Goal: Use online tool/utility: Utilize a website feature to perform a specific function

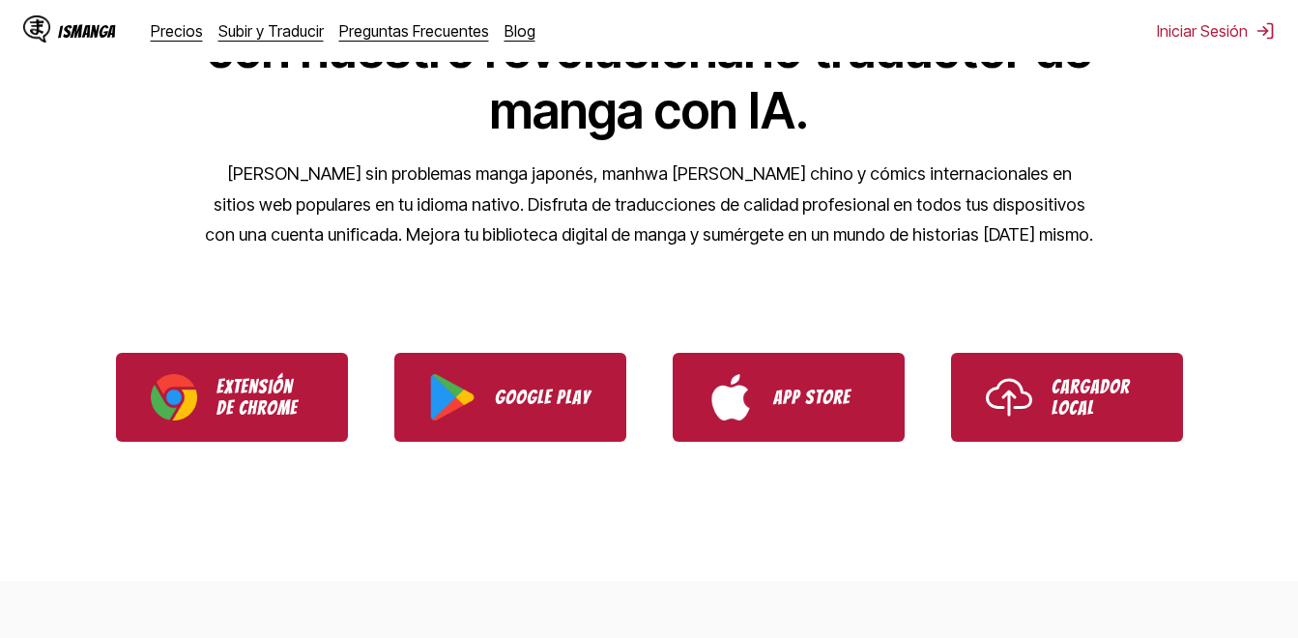
scroll to position [483, 0]
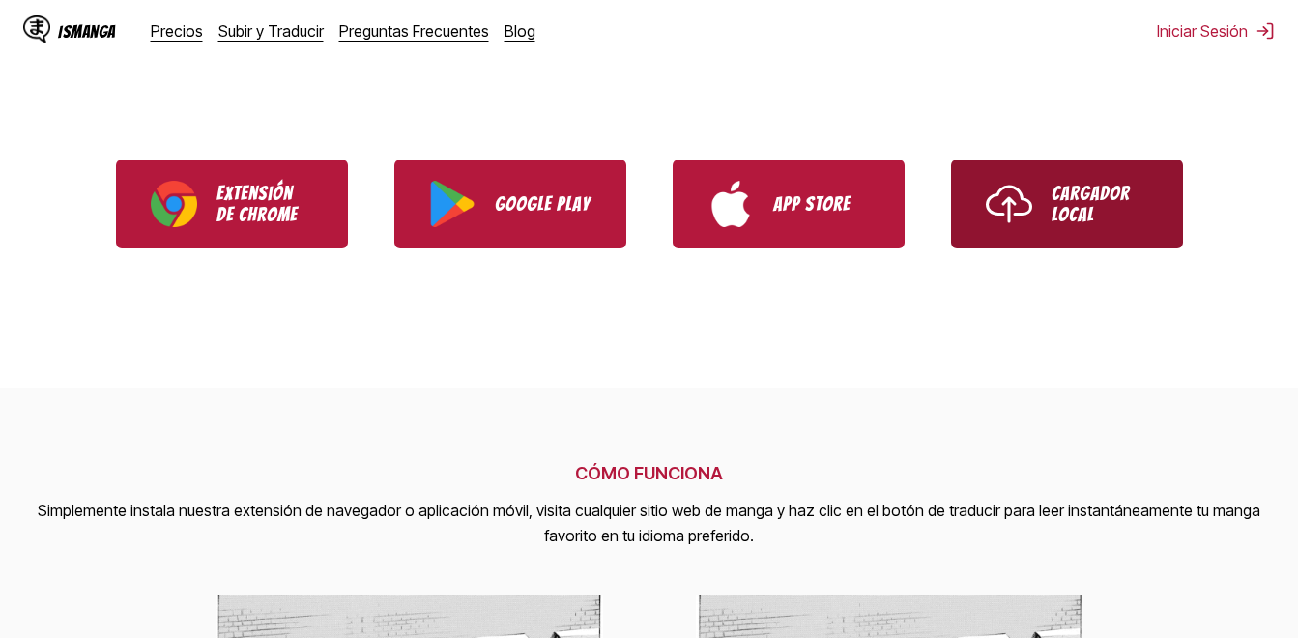
click at [1045, 224] on link "Cargador Local" at bounding box center [1067, 204] width 232 height 89
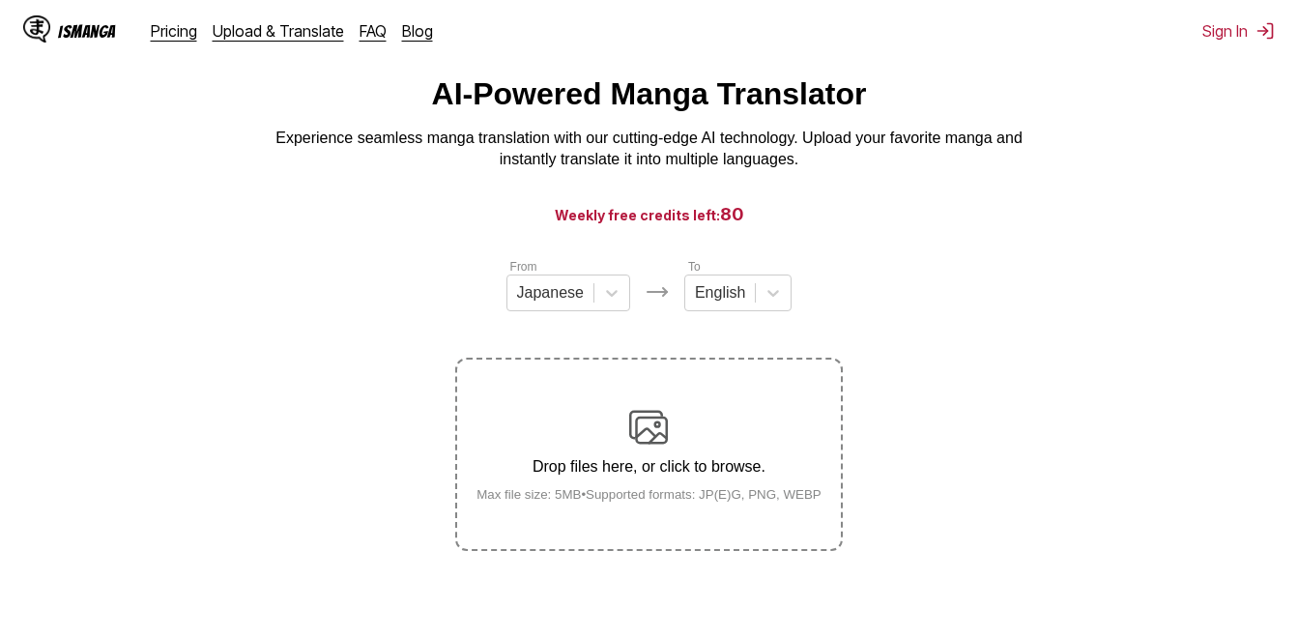
scroll to position [50, 0]
click at [657, 462] on p "Drop files here, or click to browse." at bounding box center [649, 467] width 376 height 17
click at [0, 0] on input "Drop files here, or click to browse. Max file size: 5MB • Supported formats: JP…" at bounding box center [0, 0] width 0 height 0
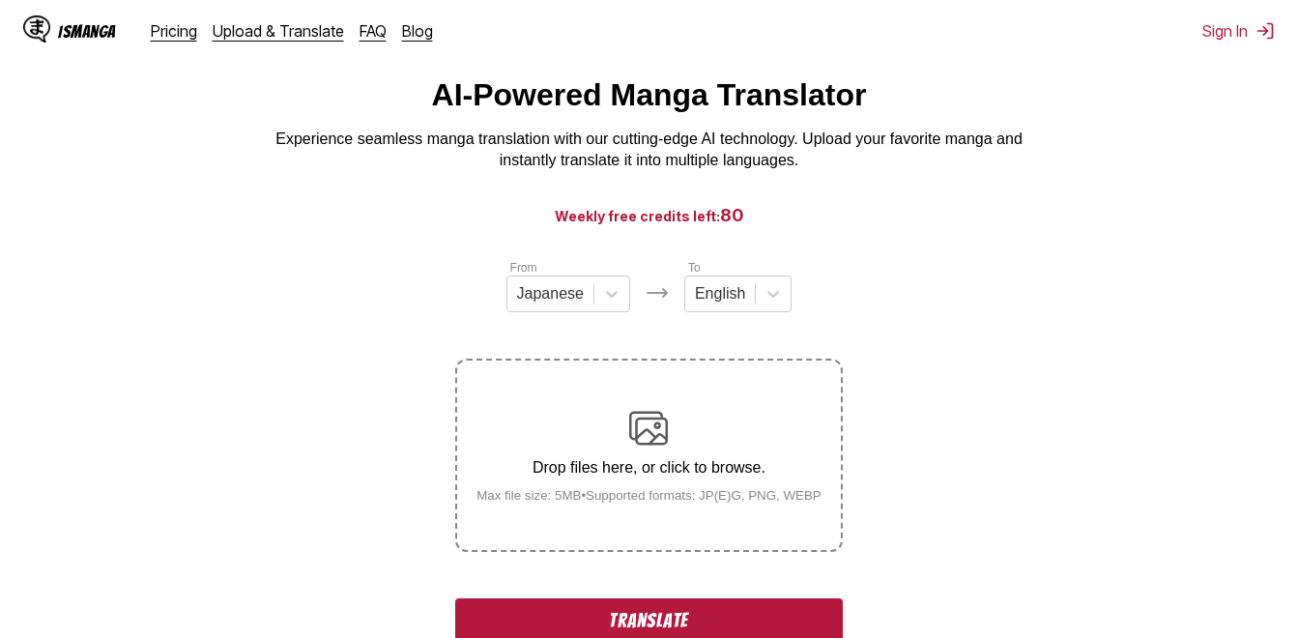
scroll to position [340, 0]
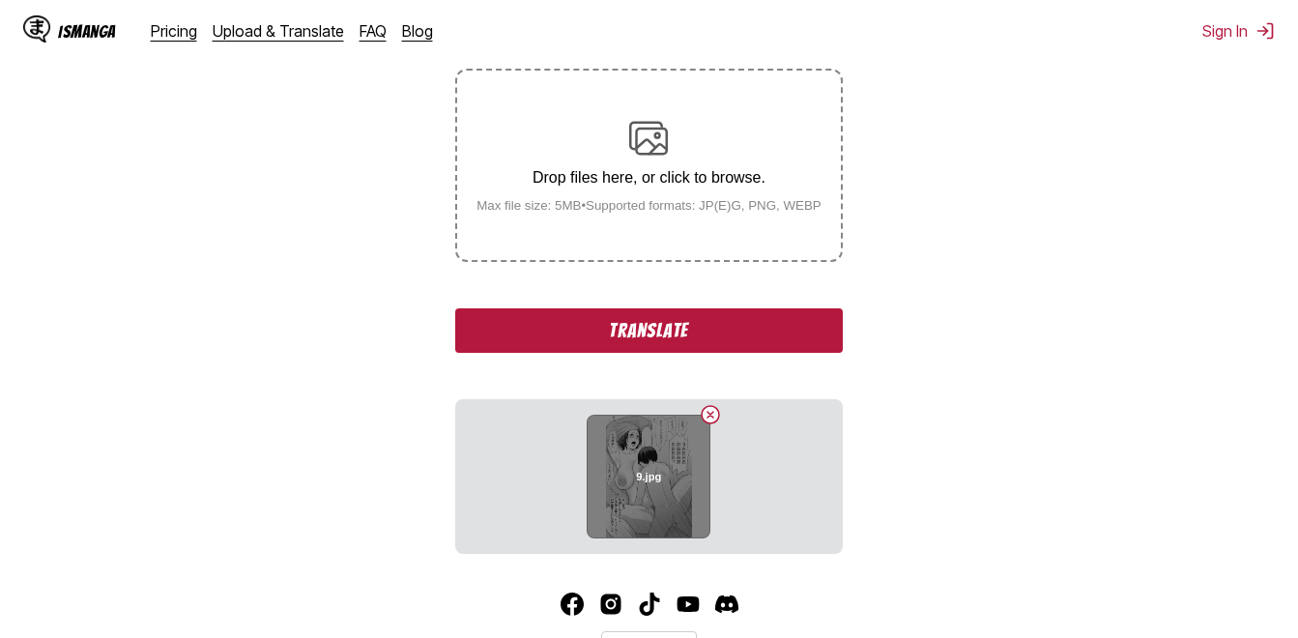
click at [650, 476] on h6 "9.jpg" at bounding box center [648, 477] width 25 height 13
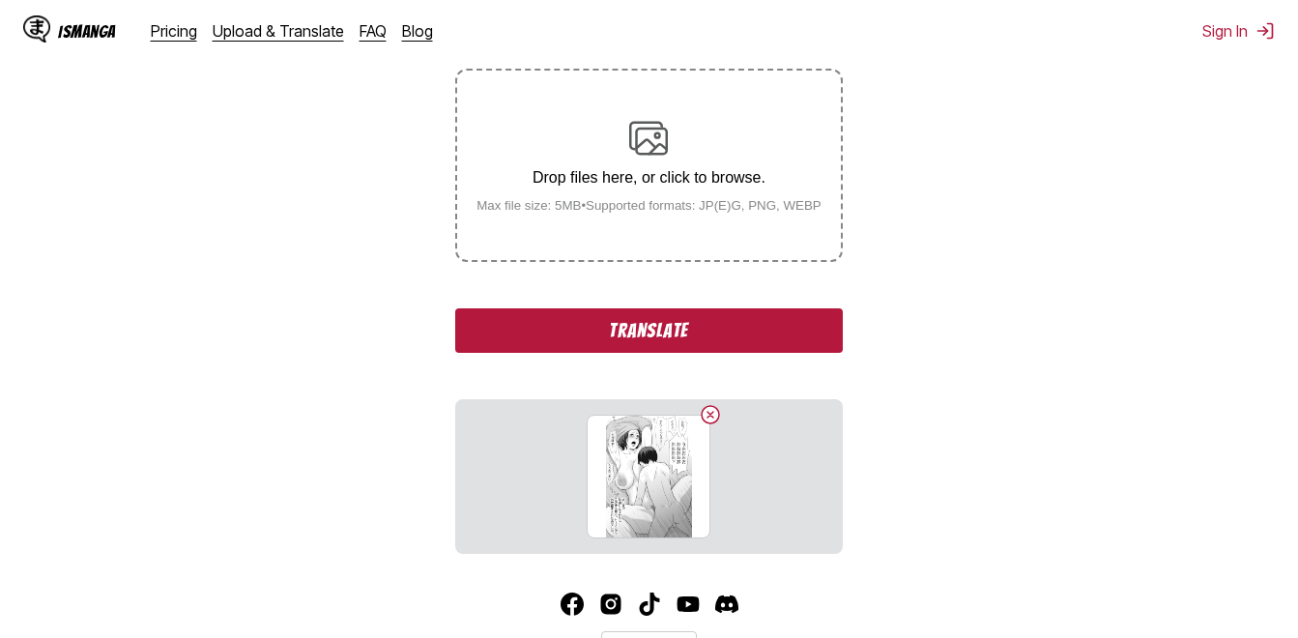
click at [640, 343] on button "Translate" at bounding box center [648, 330] width 387 height 44
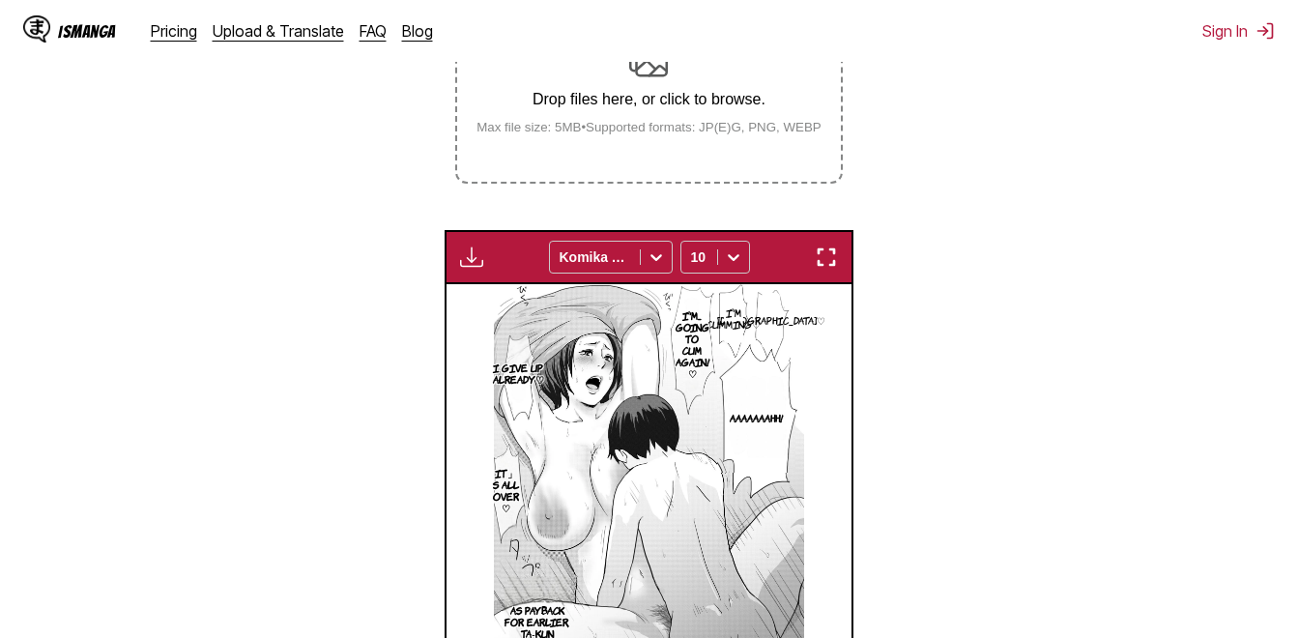
scroll to position [515, 0]
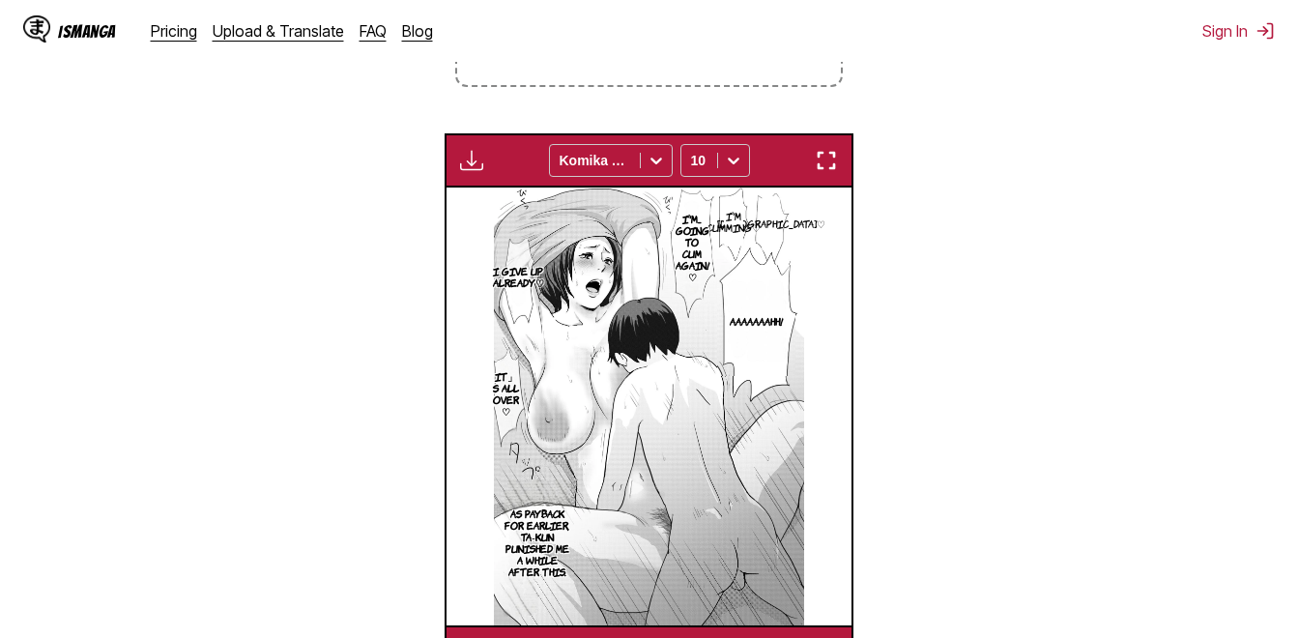
click at [478, 171] on img "button" at bounding box center [471, 160] width 23 height 23
click at [900, 399] on section "From Japanese To English Drop files here, or click to browse. Max file size: 5M…" at bounding box center [649, 236] width 1268 height 886
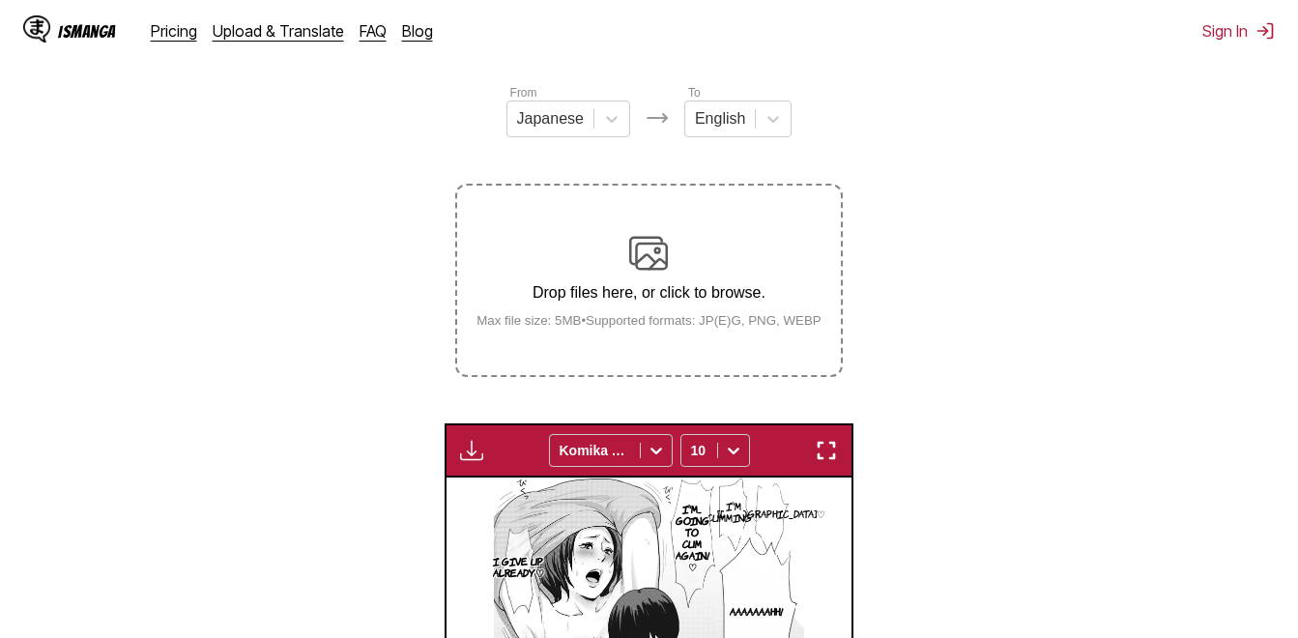
click at [656, 291] on p "Drop files here, or click to browse." at bounding box center [649, 292] width 376 height 17
click at [0, 0] on input "Drop files here, or click to browse. Max file size: 5MB • Supported formats: JP…" at bounding box center [0, 0] width 0 height 0
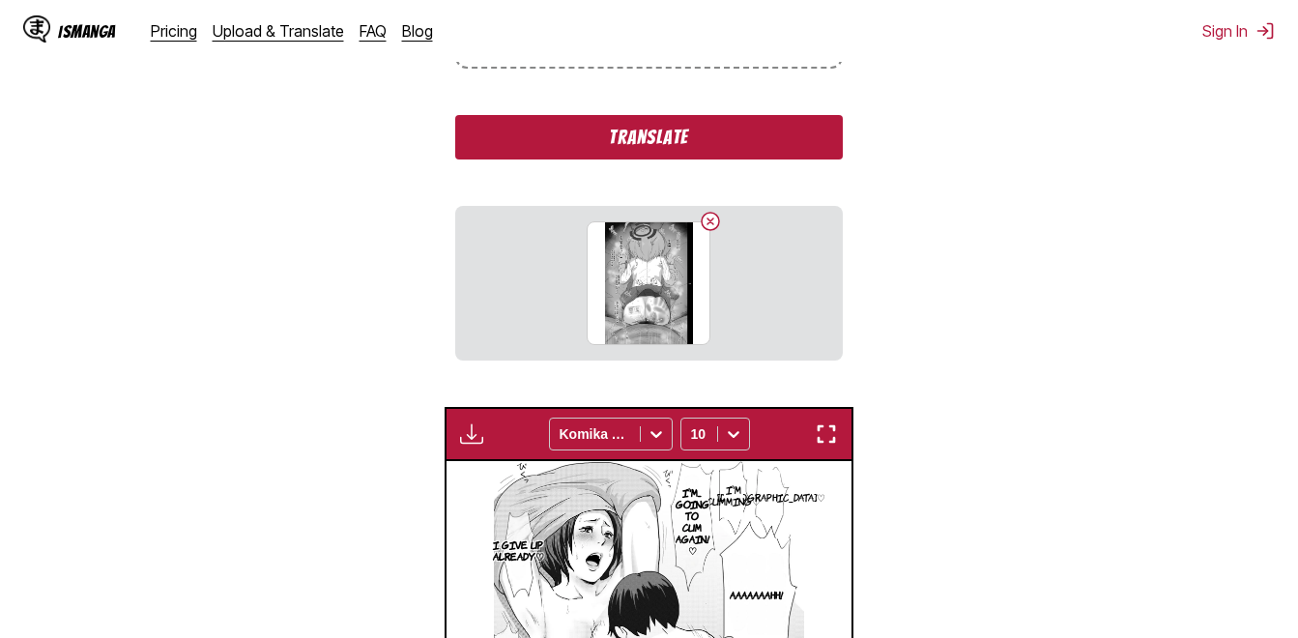
scroll to position [515, 0]
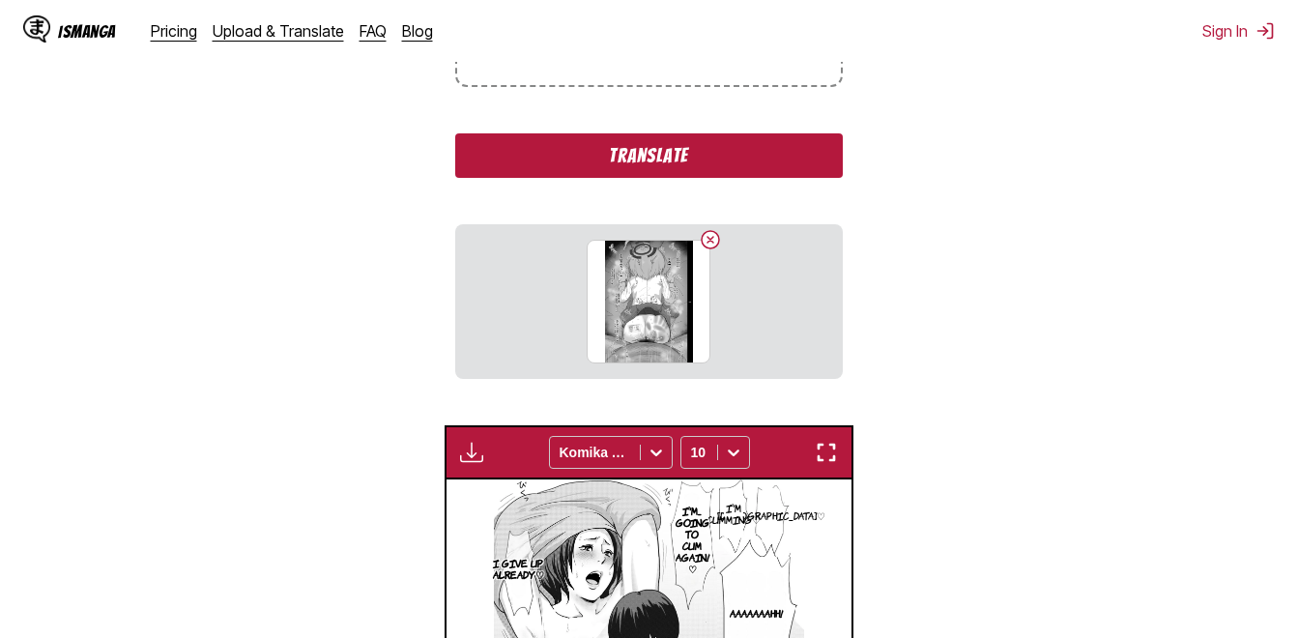
click at [633, 160] on button "Translate" at bounding box center [648, 155] width 387 height 44
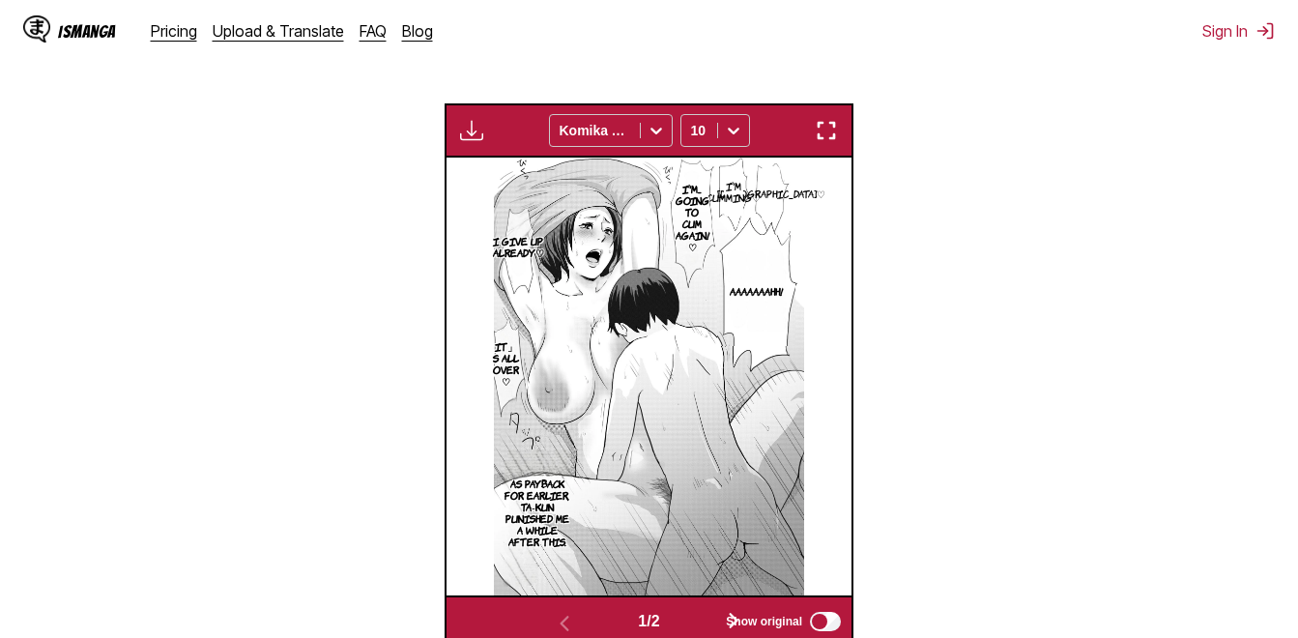
scroll to position [711, 0]
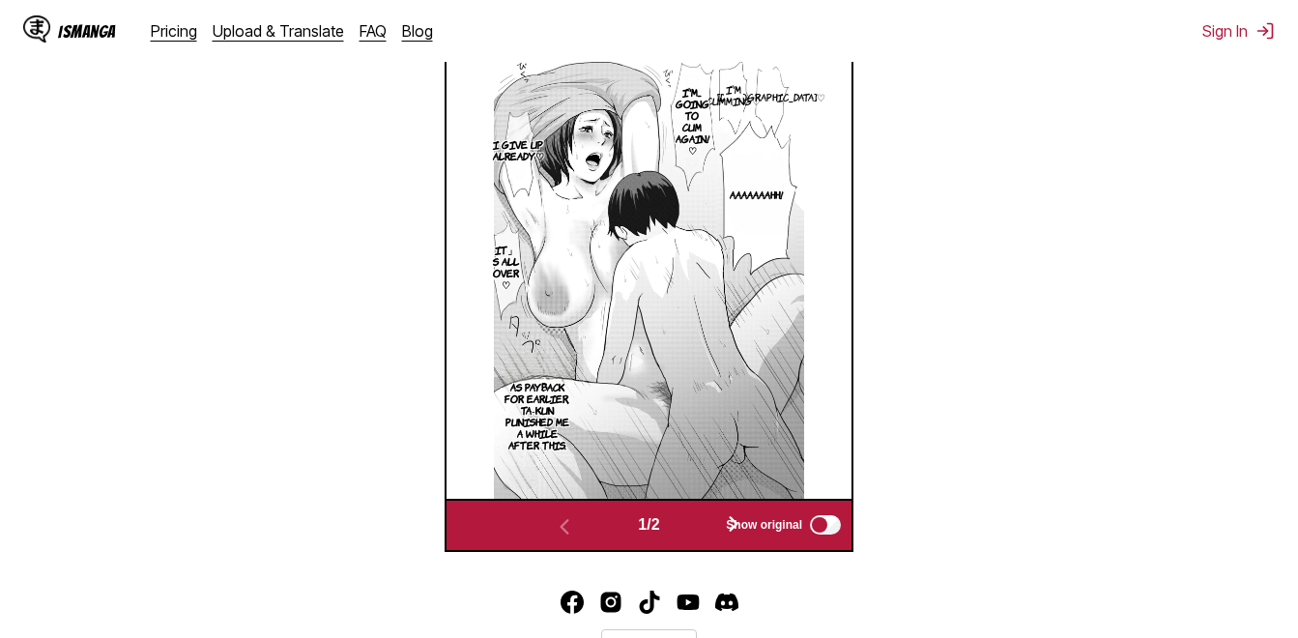
click at [739, 538] on label "Show original" at bounding box center [785, 524] width 118 height 25
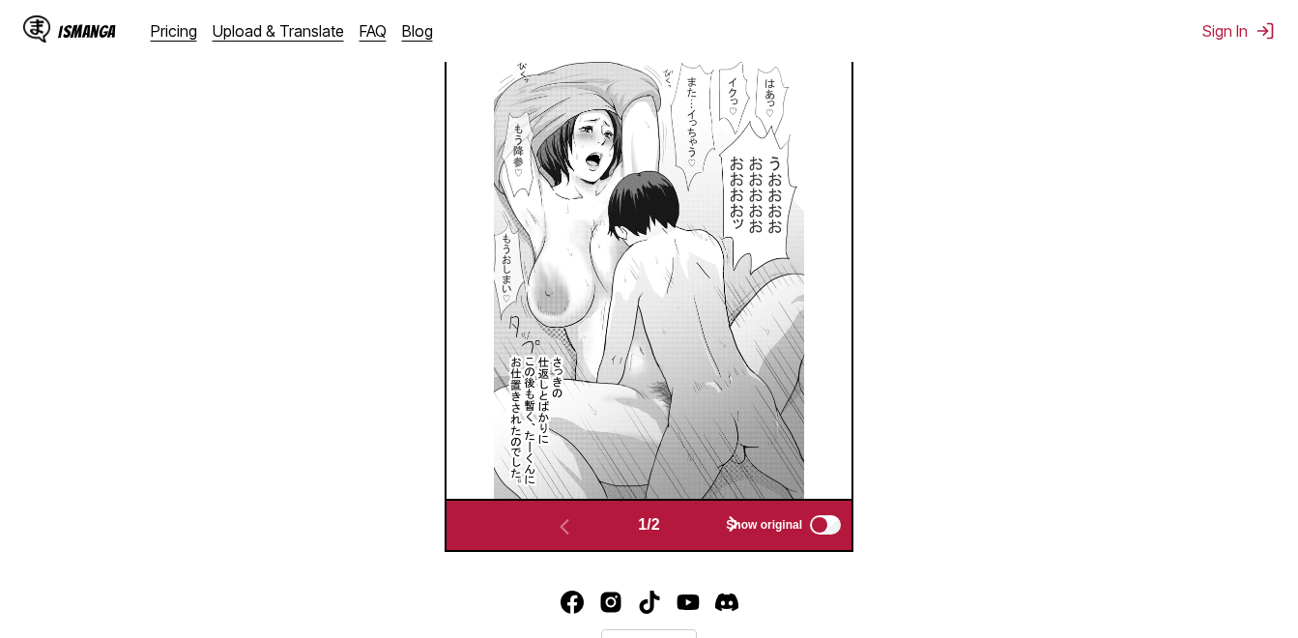
click at [737, 530] on span "Show original" at bounding box center [764, 525] width 76 height 14
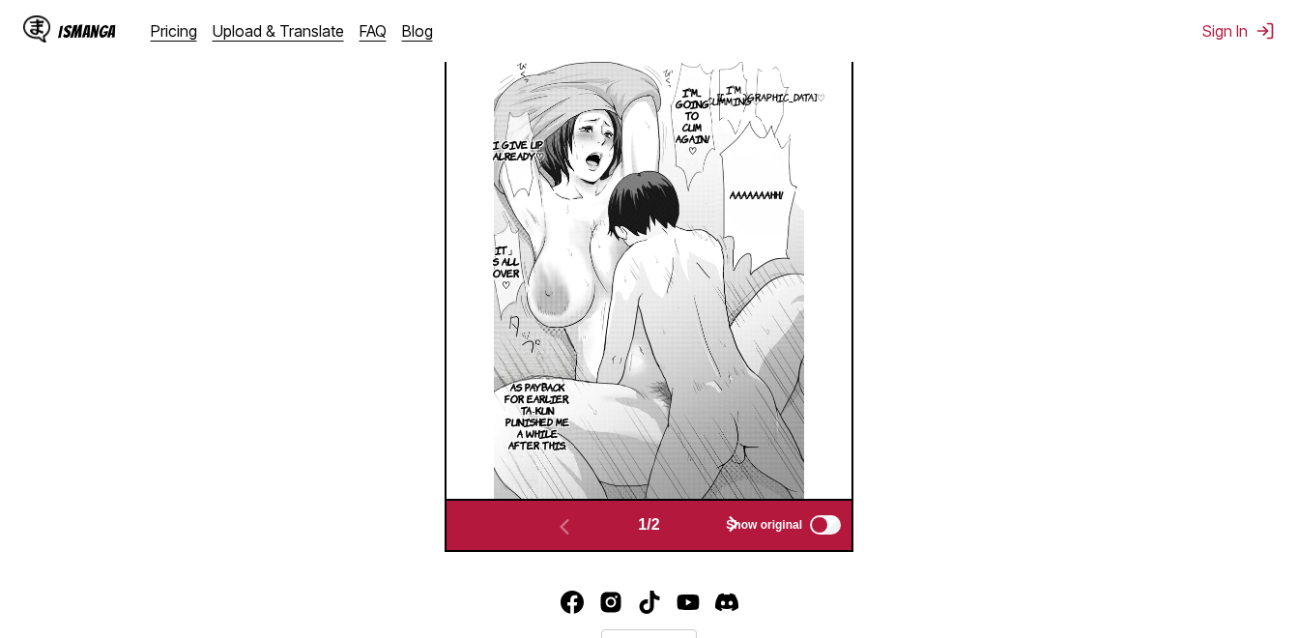
scroll to position [642, 0]
click at [713, 527] on button "button" at bounding box center [734, 525] width 116 height 28
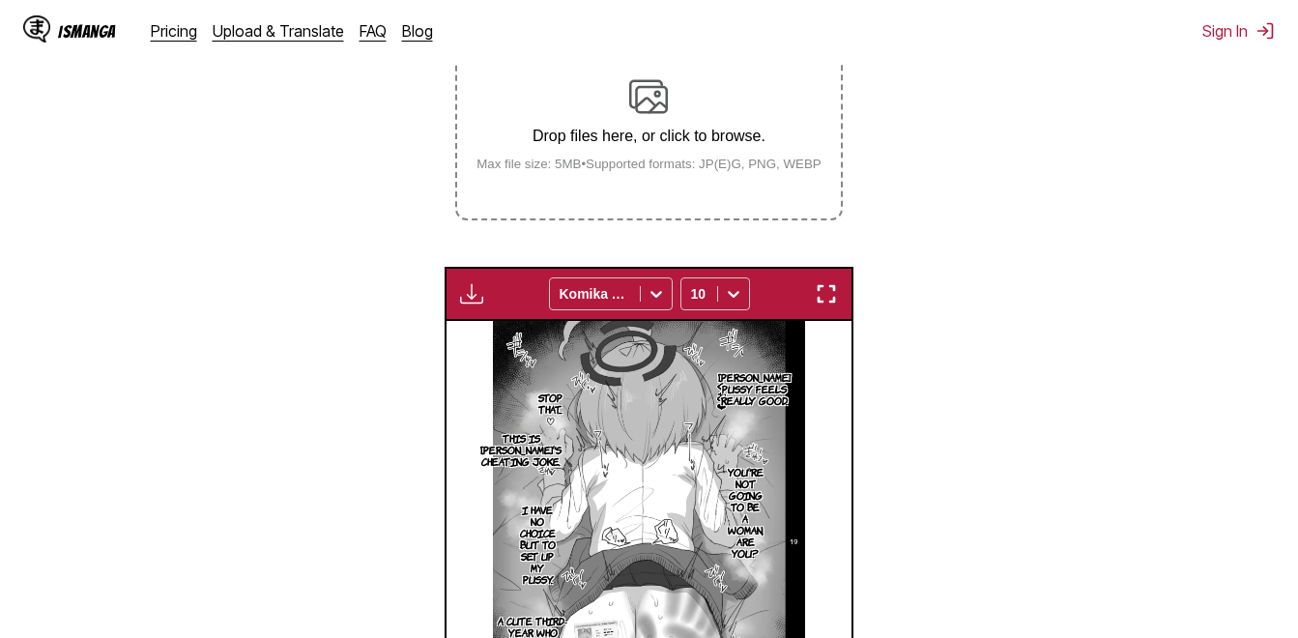
scroll to position [352, 0]
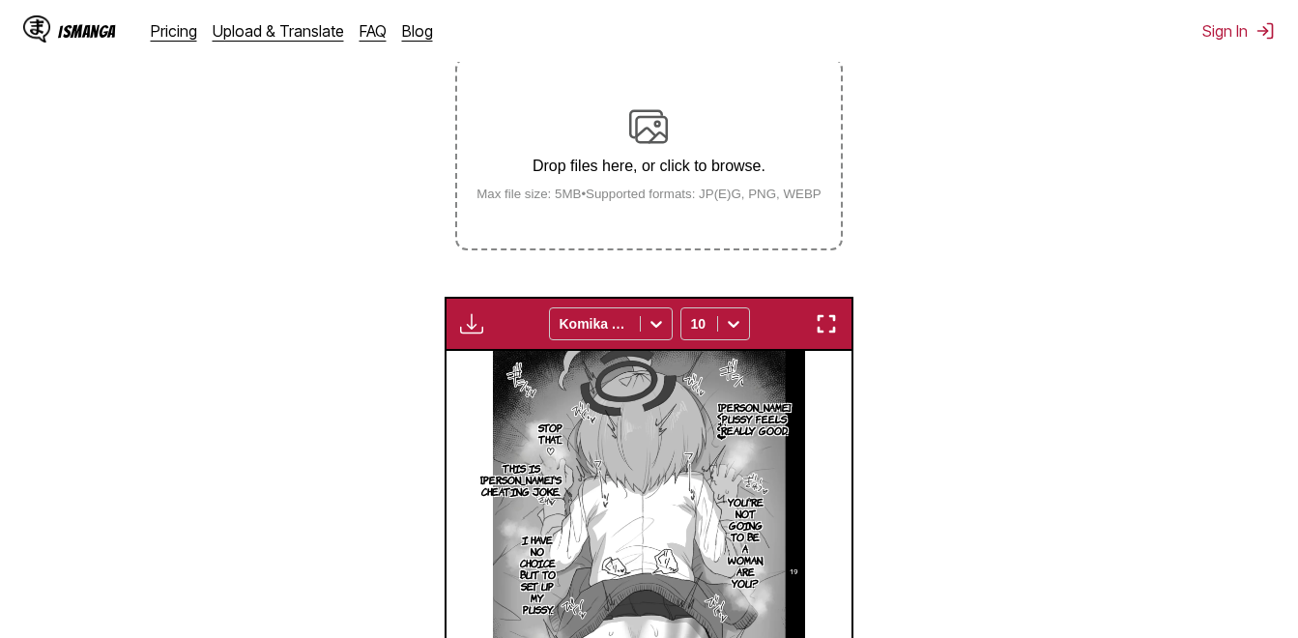
click at [656, 192] on small "Max file size: 5MB • Supported formats: JP(E)G, PNG, WEBP" at bounding box center [649, 194] width 376 height 15
click at [0, 0] on input "Drop files here, or click to browse. Max file size: 5MB • Supported formats: JP…" at bounding box center [0, 0] width 0 height 0
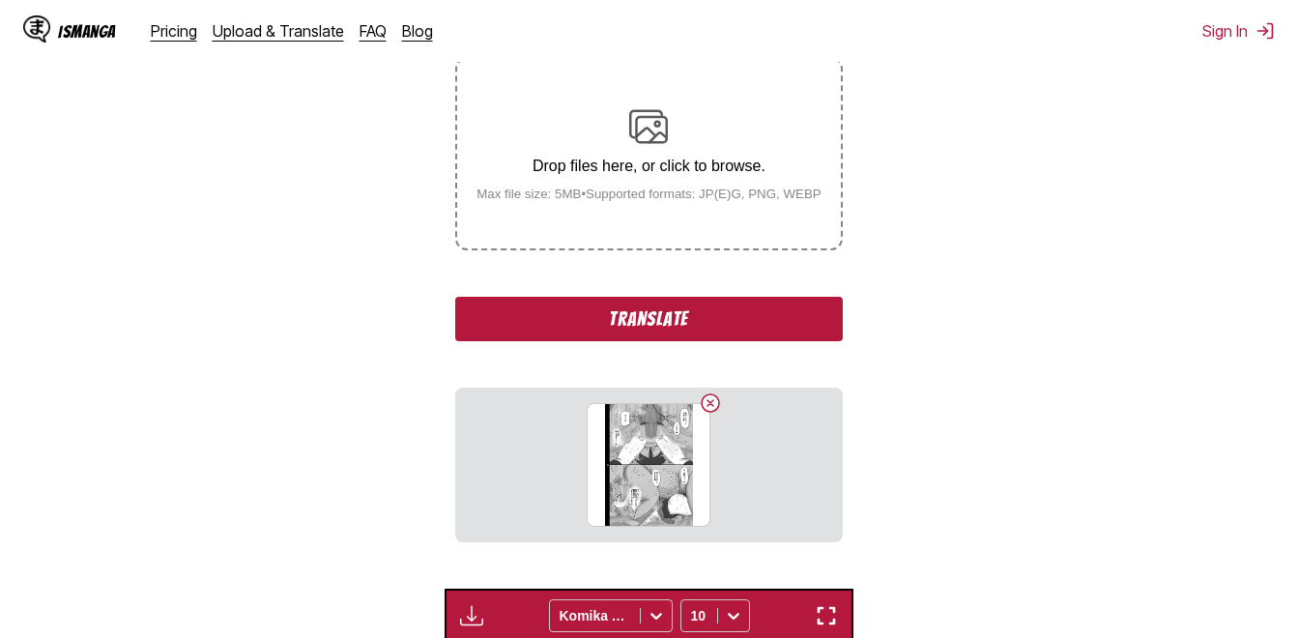
scroll to position [545, 0]
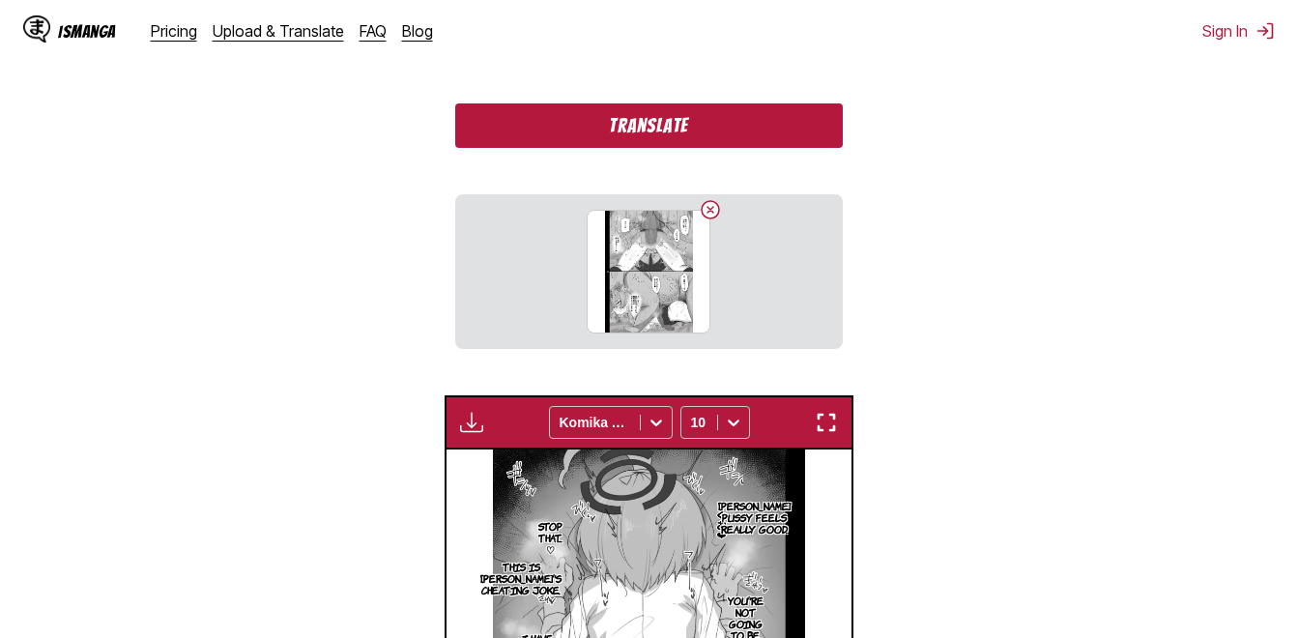
click at [658, 139] on button "Translate" at bounding box center [648, 125] width 387 height 44
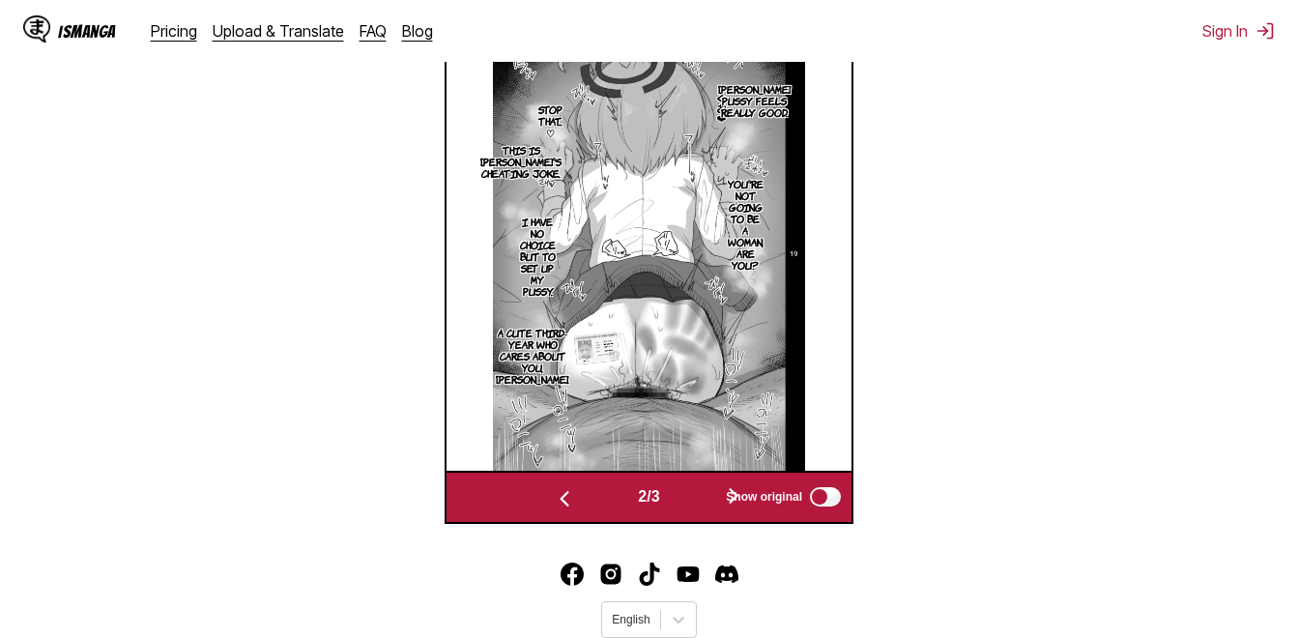
scroll to position [807, 0]
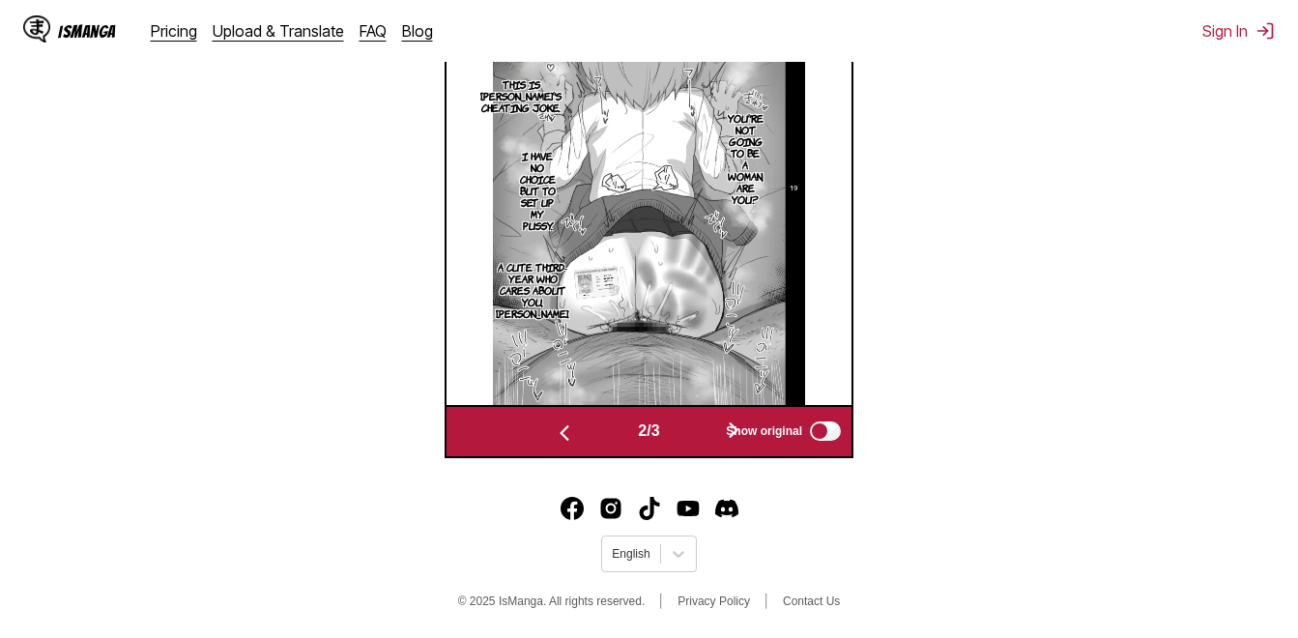
click at [684, 431] on button "button" at bounding box center [734, 432] width 116 height 28
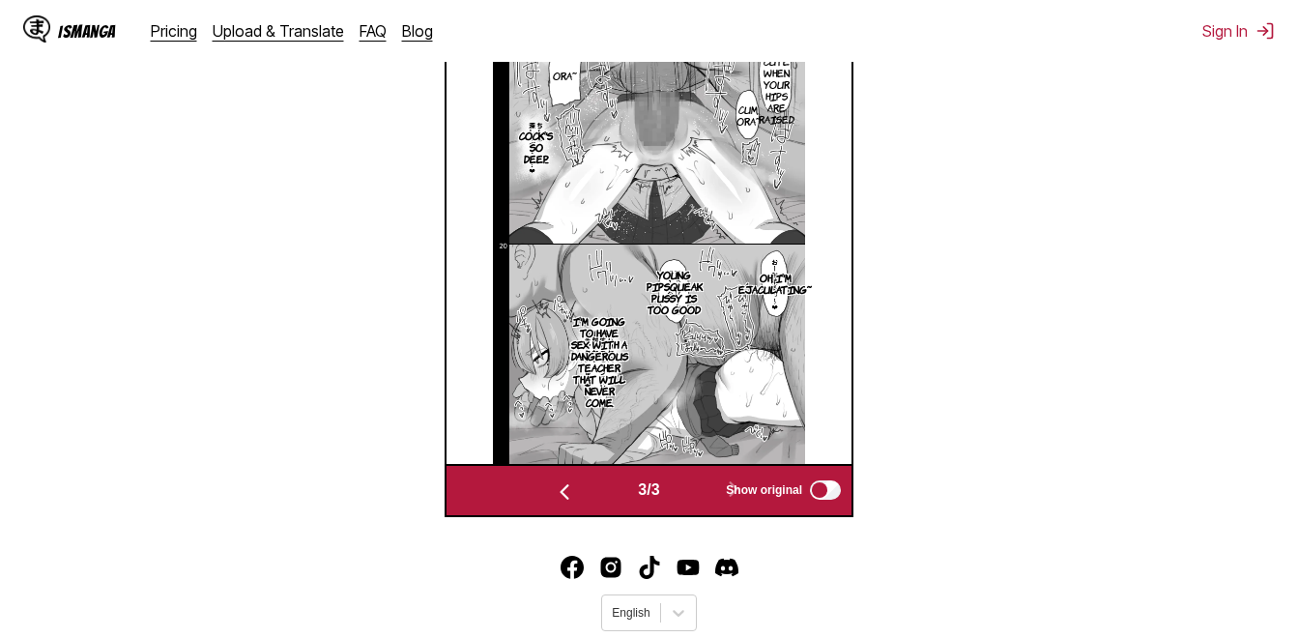
scroll to position [608, 0]
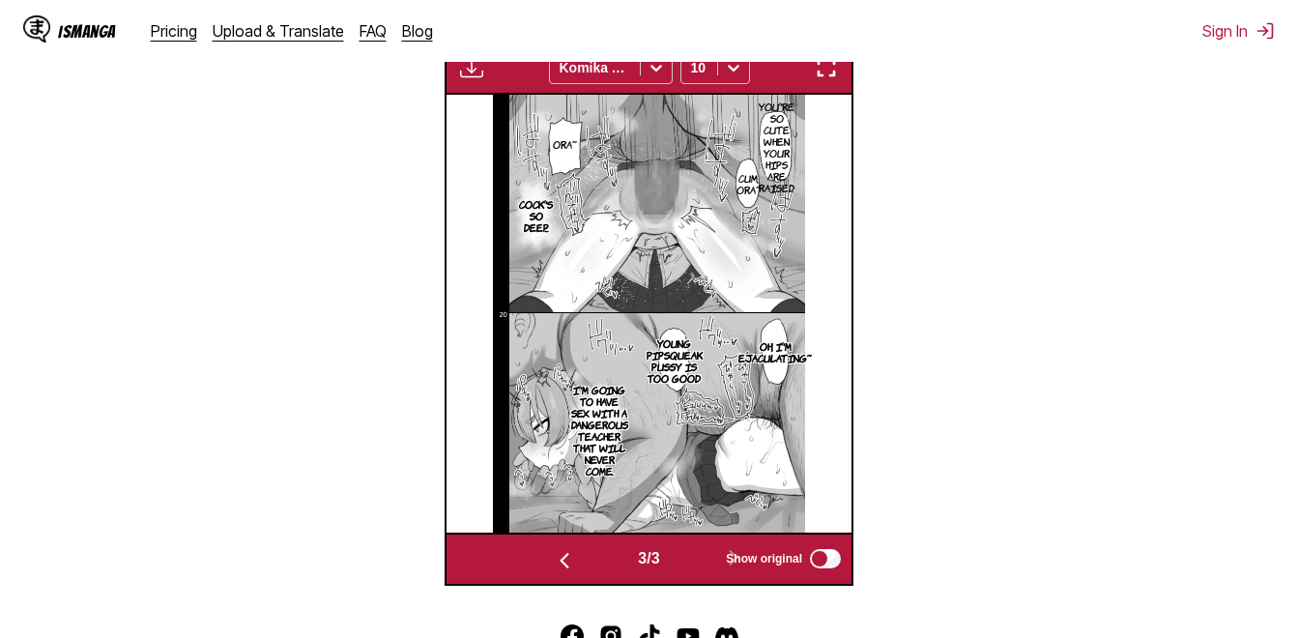
click at [775, 165] on p "You're so cute when your hips are raised." at bounding box center [777, 147] width 44 height 101
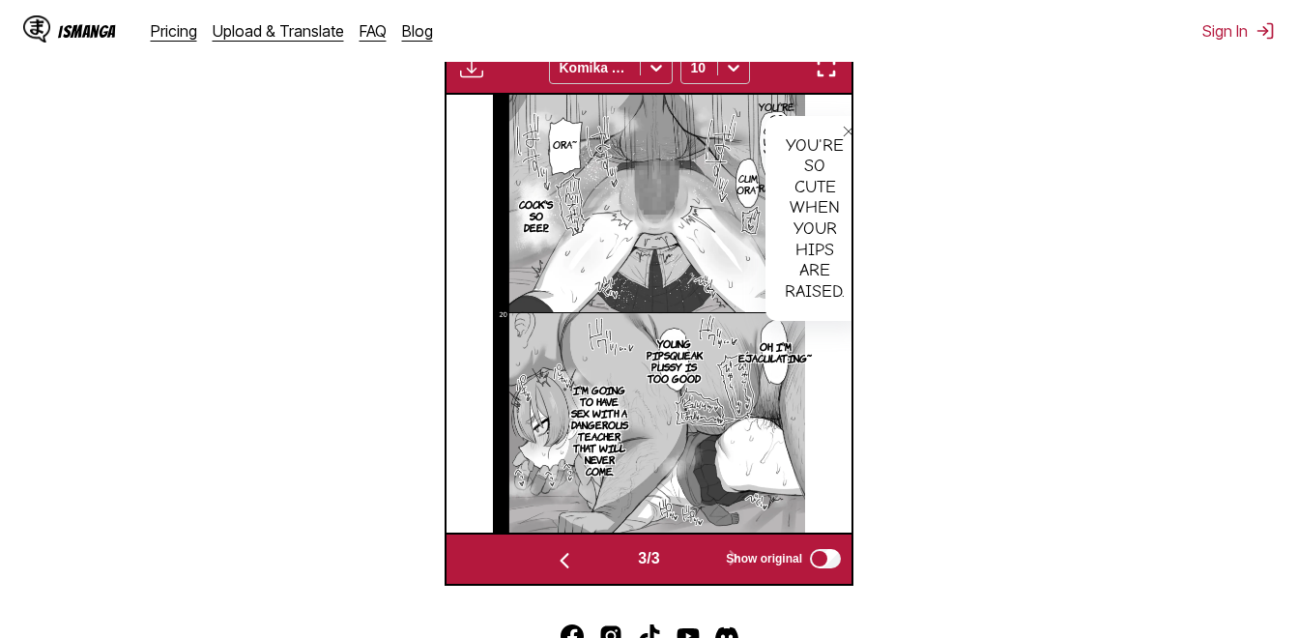
click at [748, 190] on p "Cum, ora~" at bounding box center [749, 183] width 32 height 31
click at [710, 217] on img at bounding box center [649, 314] width 313 height 438
click at [764, 364] on p "Oh, I'm ejaculating~" at bounding box center [775, 351] width 81 height 31
click at [761, 364] on p "Oh, I'm ejaculating~" at bounding box center [775, 351] width 81 height 31
click at [752, 354] on p "Oh, I'm ejaculating~" at bounding box center [775, 351] width 81 height 31
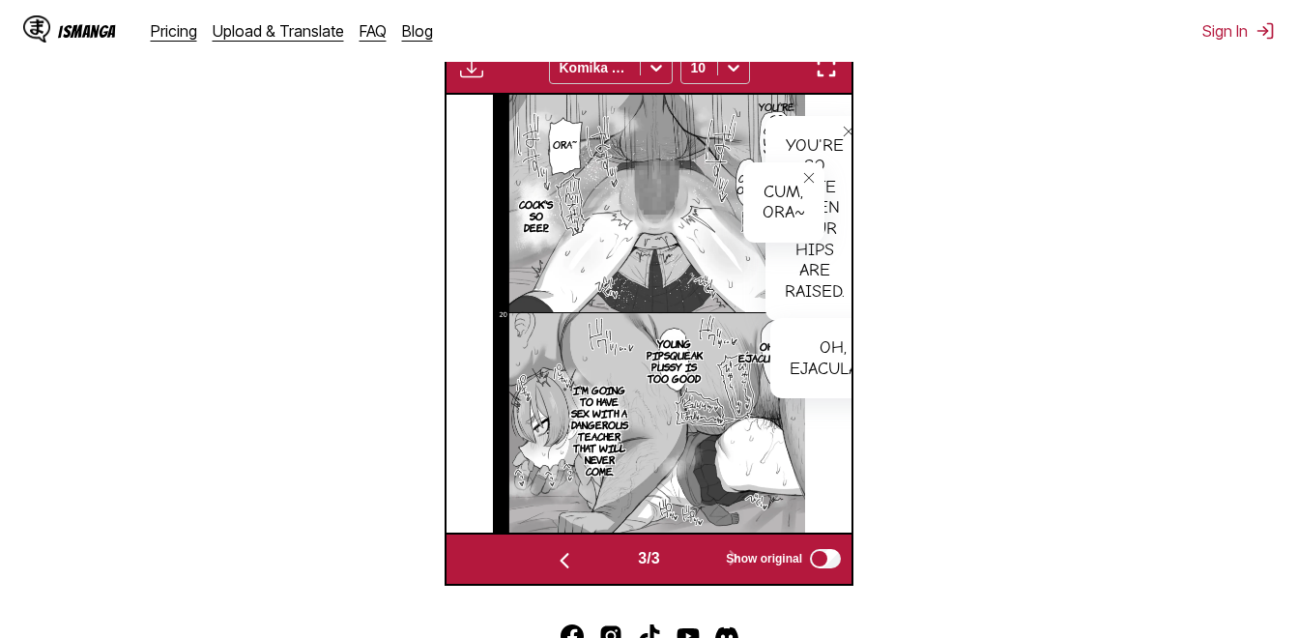
click at [801, 339] on div "Oh, I'm ejaculating~" at bounding box center [849, 358] width 157 height 80
click at [813, 393] on div "Oh, I'm ejaculating~" at bounding box center [849, 358] width 157 height 80
drag, startPoint x: 813, startPoint y: 393, endPoint x: 752, endPoint y: 364, distance: 67.5
click at [752, 364] on p "Oh, I'm ejaculating~" at bounding box center [775, 351] width 81 height 31
click at [750, 354] on p "Oh, I'm ejaculating~" at bounding box center [775, 351] width 81 height 31
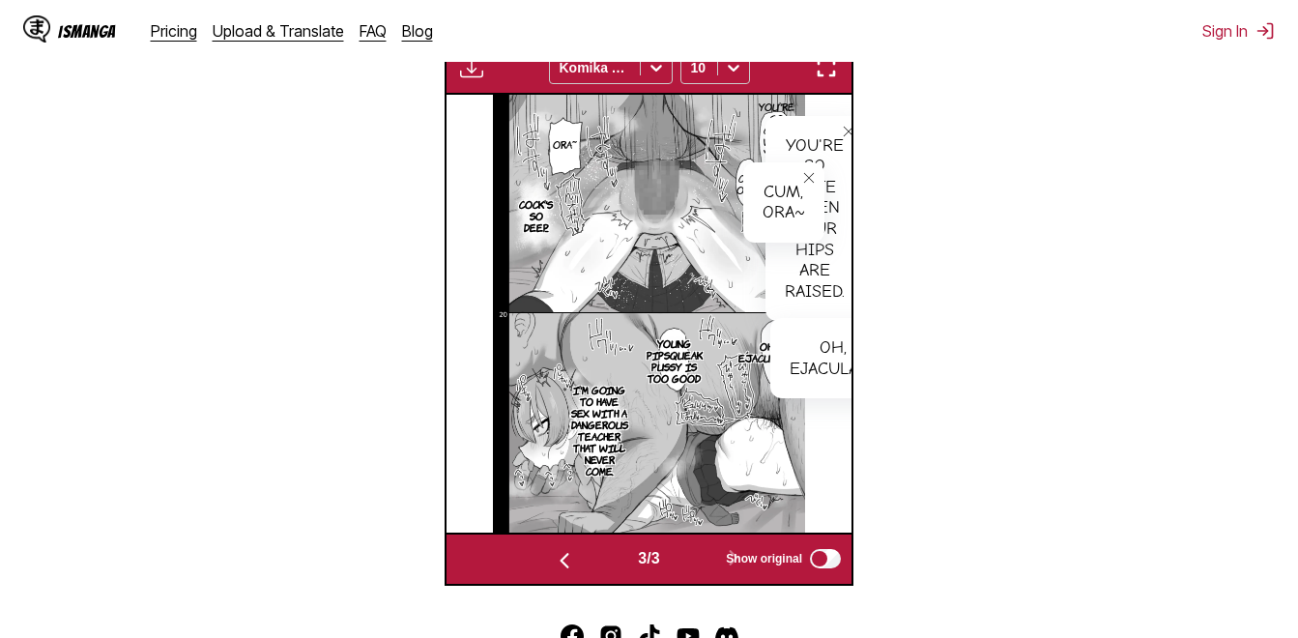
click at [679, 356] on p "Young pipsqueak pussy is too good" at bounding box center [675, 361] width 64 height 54
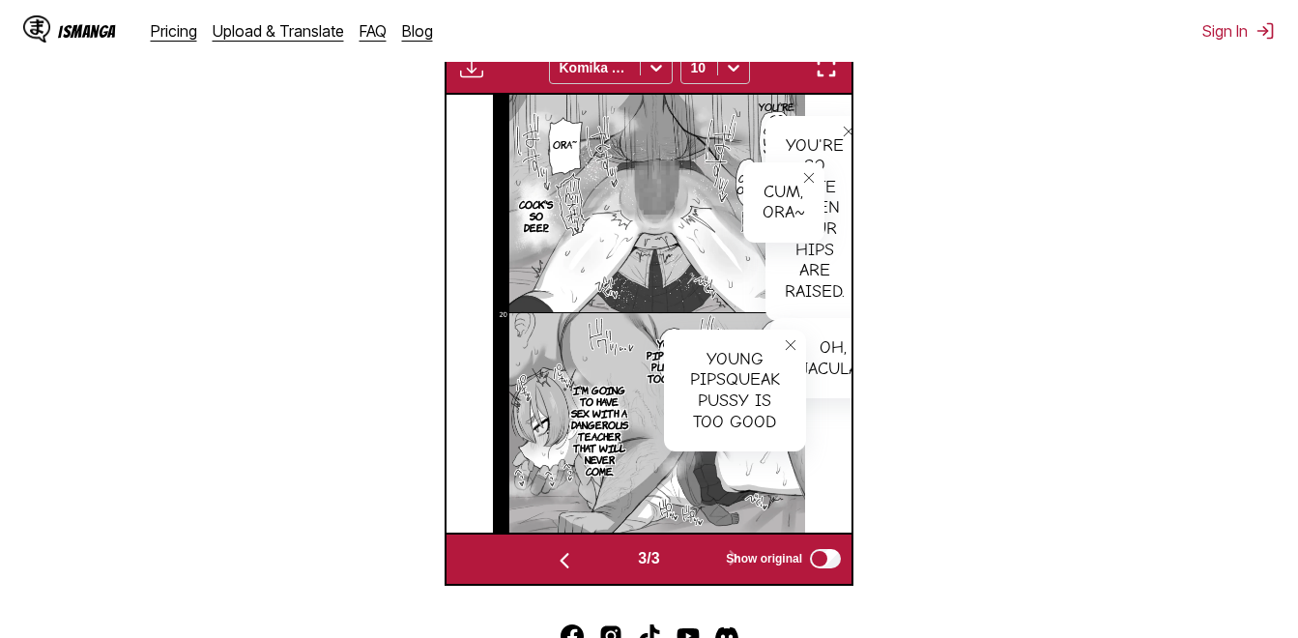
click at [794, 350] on icon "close-tooltip" at bounding box center [791, 345] width 14 height 14
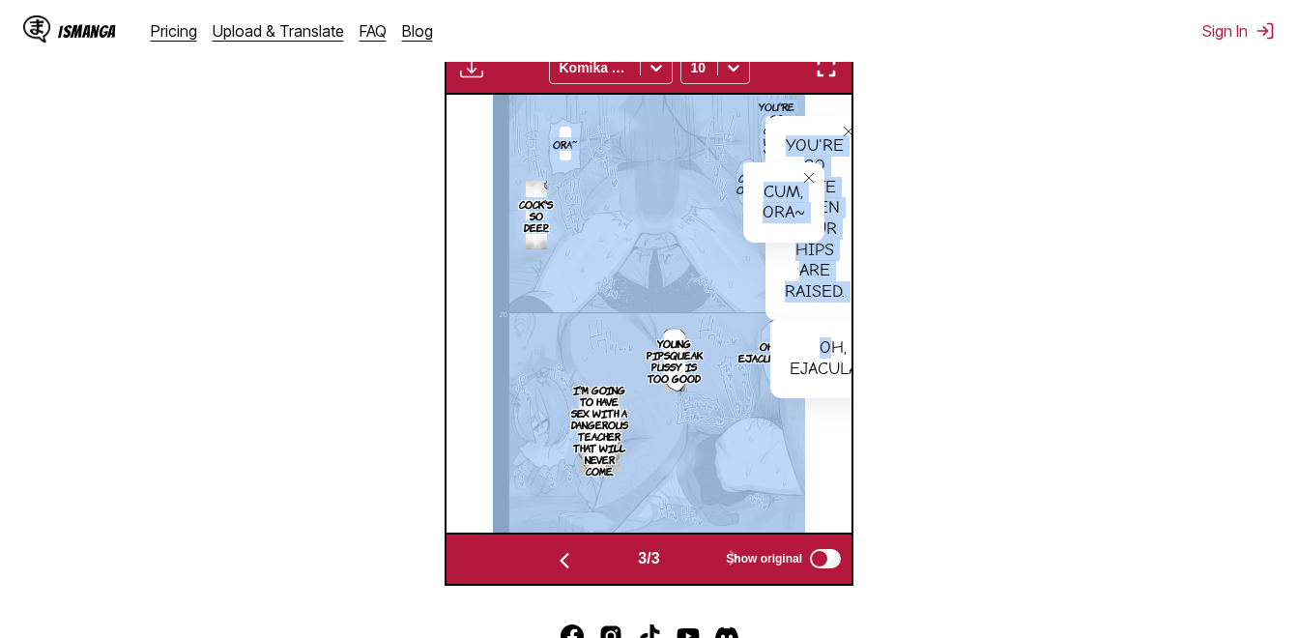
drag, startPoint x: 830, startPoint y: 338, endPoint x: 760, endPoint y: 335, distance: 69.7
click at [760, 335] on div "You're so cute when your hips are raised. You're so cute when your hips are rai…" at bounding box center [649, 314] width 405 height 438
drag, startPoint x: 760, startPoint y: 335, endPoint x: 830, endPoint y: 336, distance: 69.6
click at [830, 336] on div "Oh, I'm ejaculating~" at bounding box center [849, 358] width 157 height 80
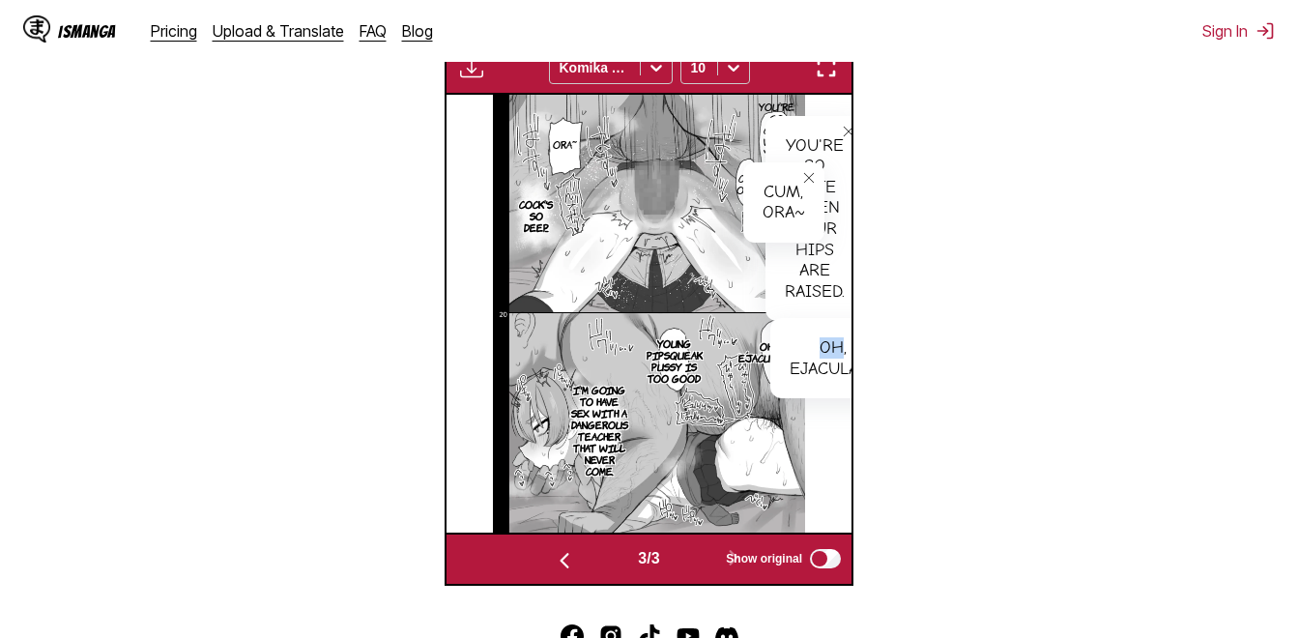
drag, startPoint x: 840, startPoint y: 336, endPoint x: 791, endPoint y: 338, distance: 49.3
click at [791, 338] on div "Oh, I'm ejaculating~" at bounding box center [849, 358] width 157 height 80
drag, startPoint x: 791, startPoint y: 338, endPoint x: 821, endPoint y: 448, distance: 113.3
click at [821, 448] on div "You're so cute when your hips are raised. You're so cute when your hips are rai…" at bounding box center [649, 314] width 405 height 438
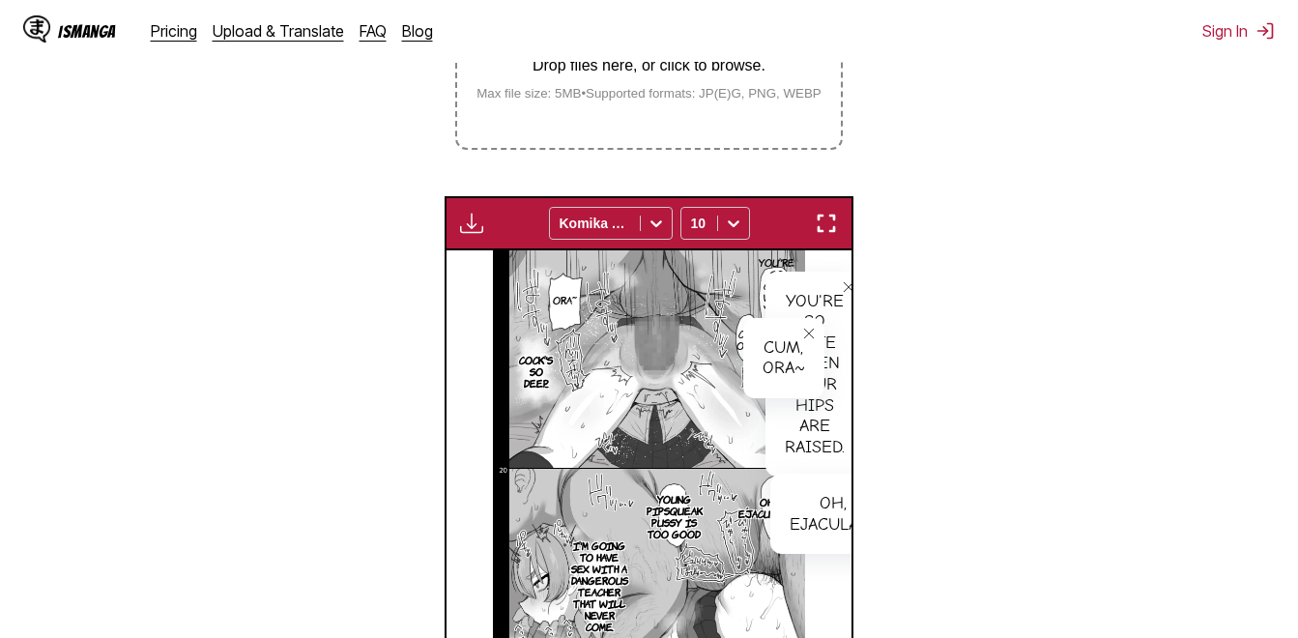
scroll to position [415, 0]
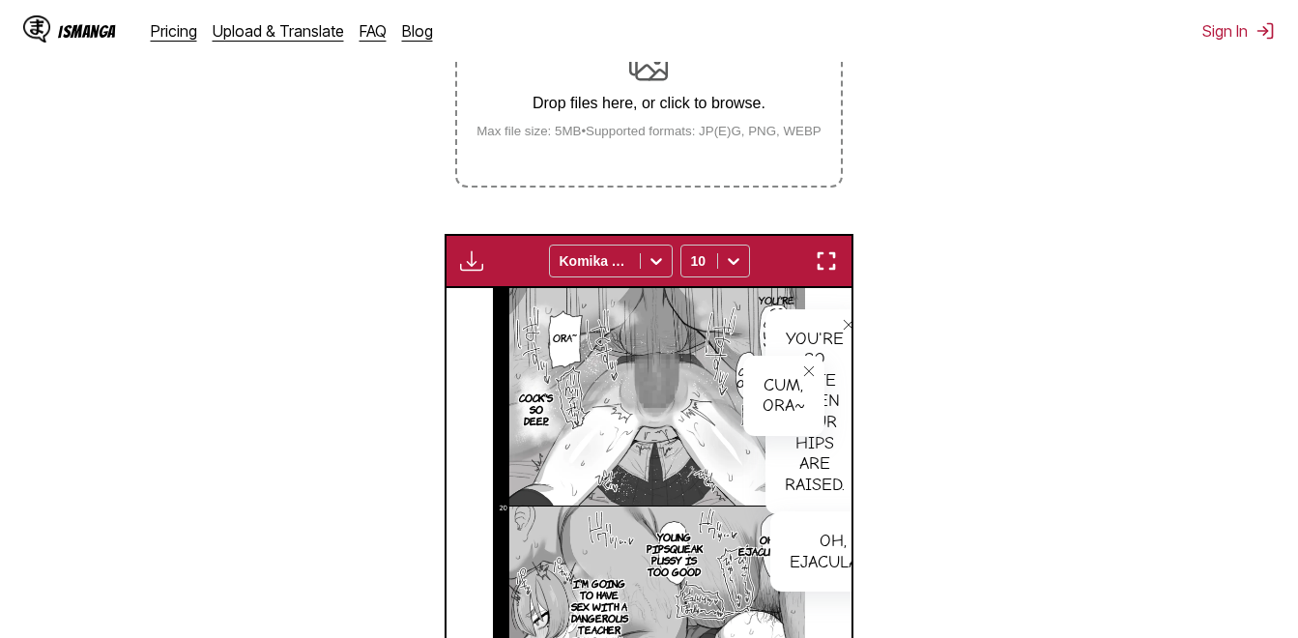
click at [656, 138] on small "Max file size: 5MB • Supported formats: JP(E)G, PNG, WEBP" at bounding box center [649, 131] width 376 height 15
click at [0, 0] on input "Drop files here, or click to browse. Max file size: 5MB • Supported formats: JP…" at bounding box center [0, 0] width 0 height 0
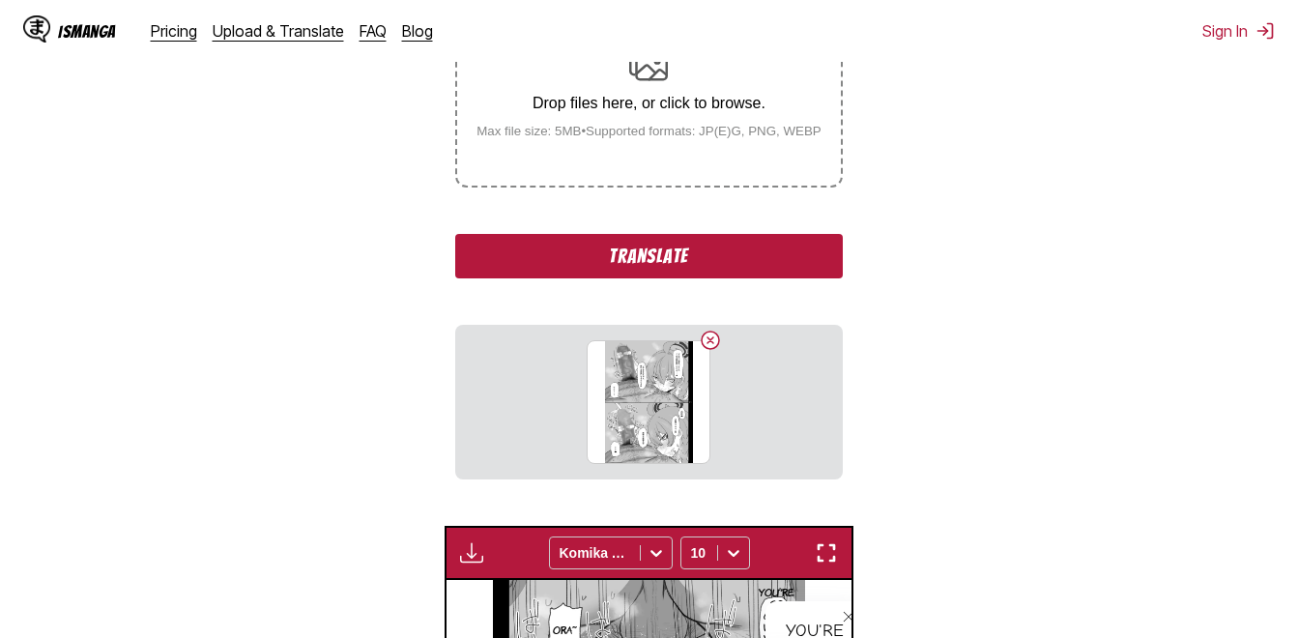
click at [654, 255] on button "Translate" at bounding box center [648, 256] width 387 height 44
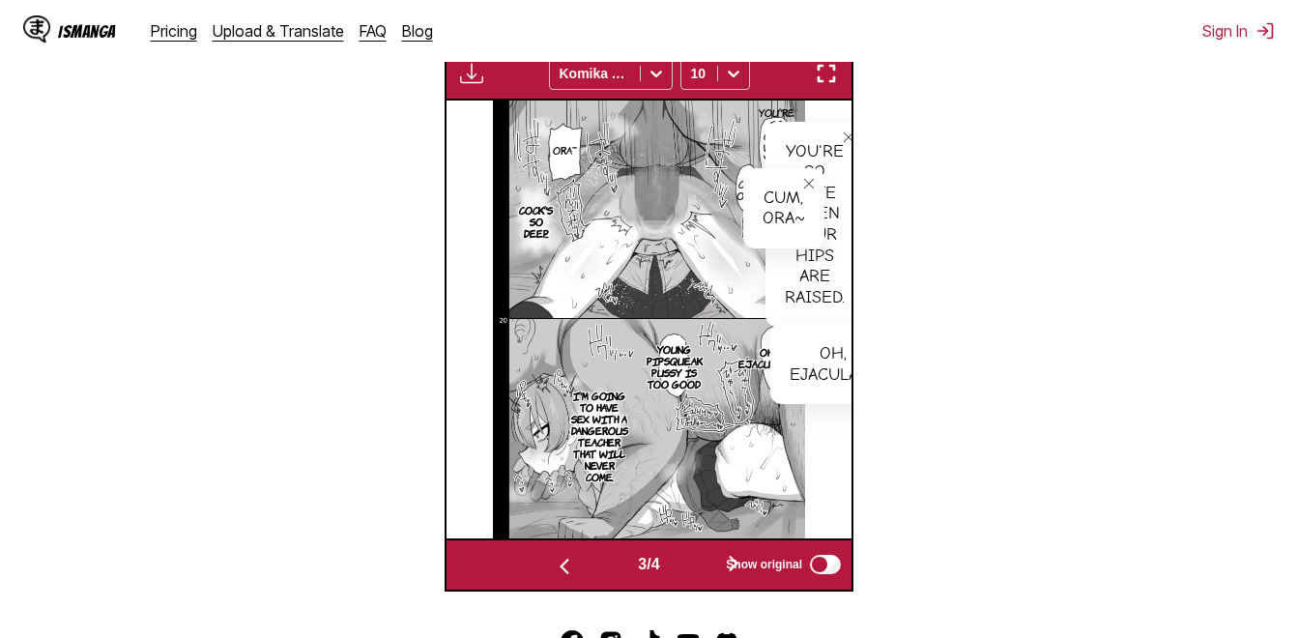
scroll to position [705, 0]
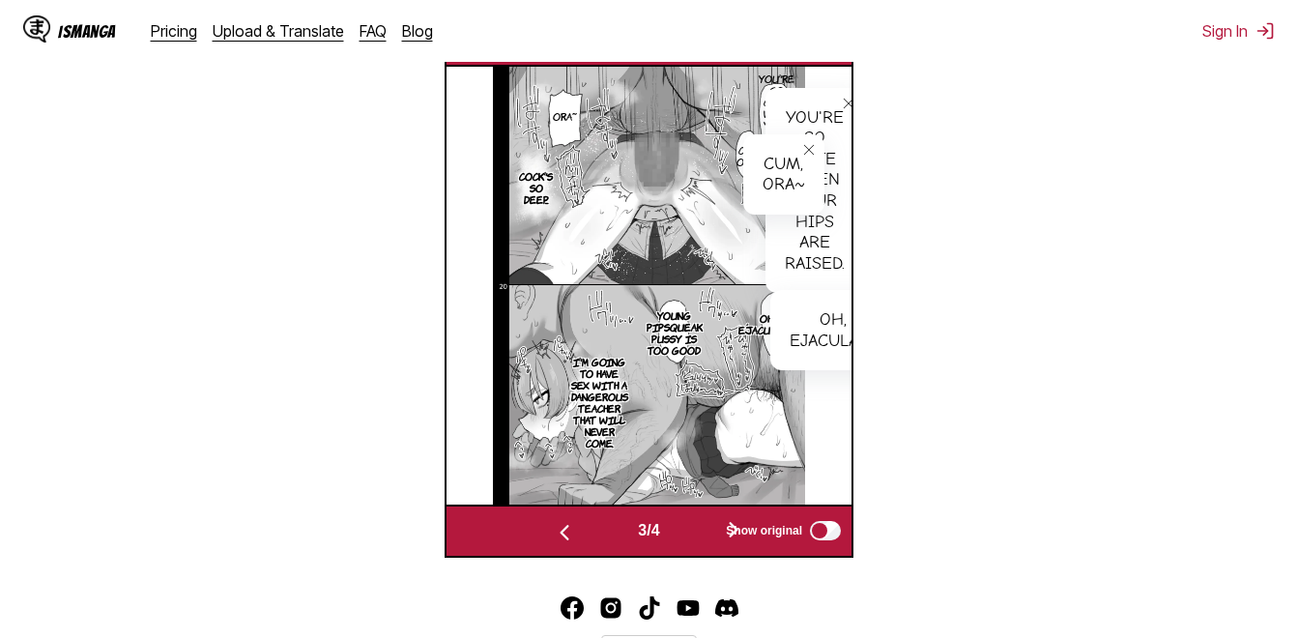
click at [684, 533] on button "button" at bounding box center [734, 531] width 116 height 28
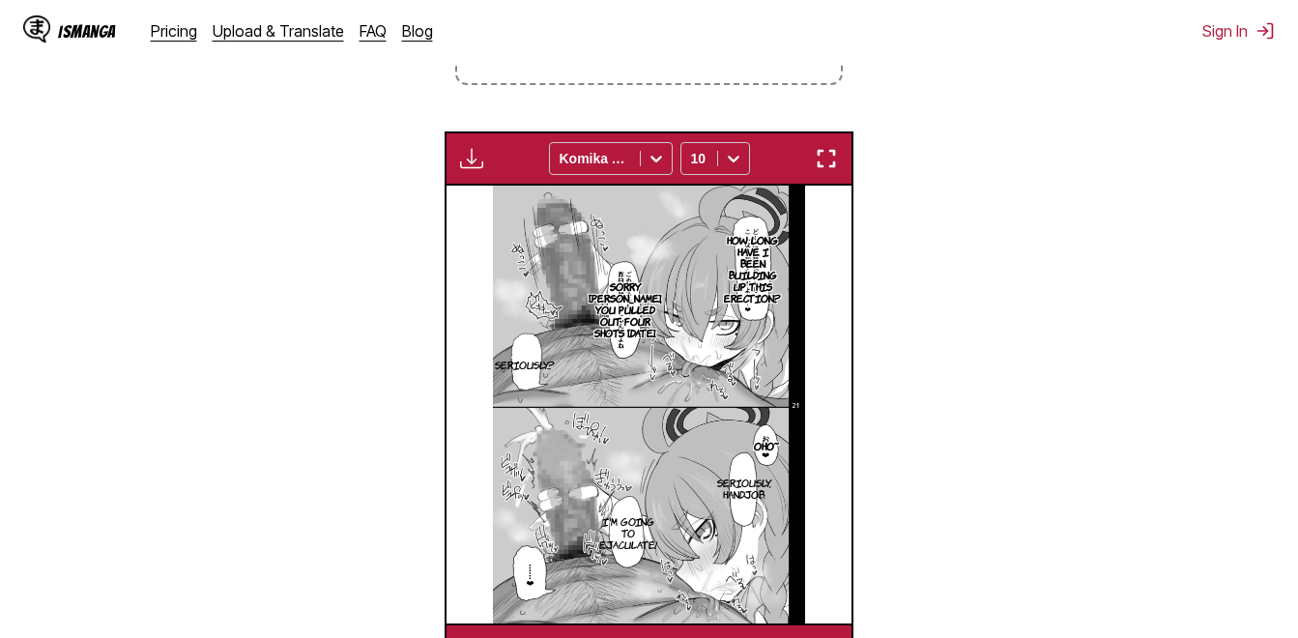
scroll to position [346, 0]
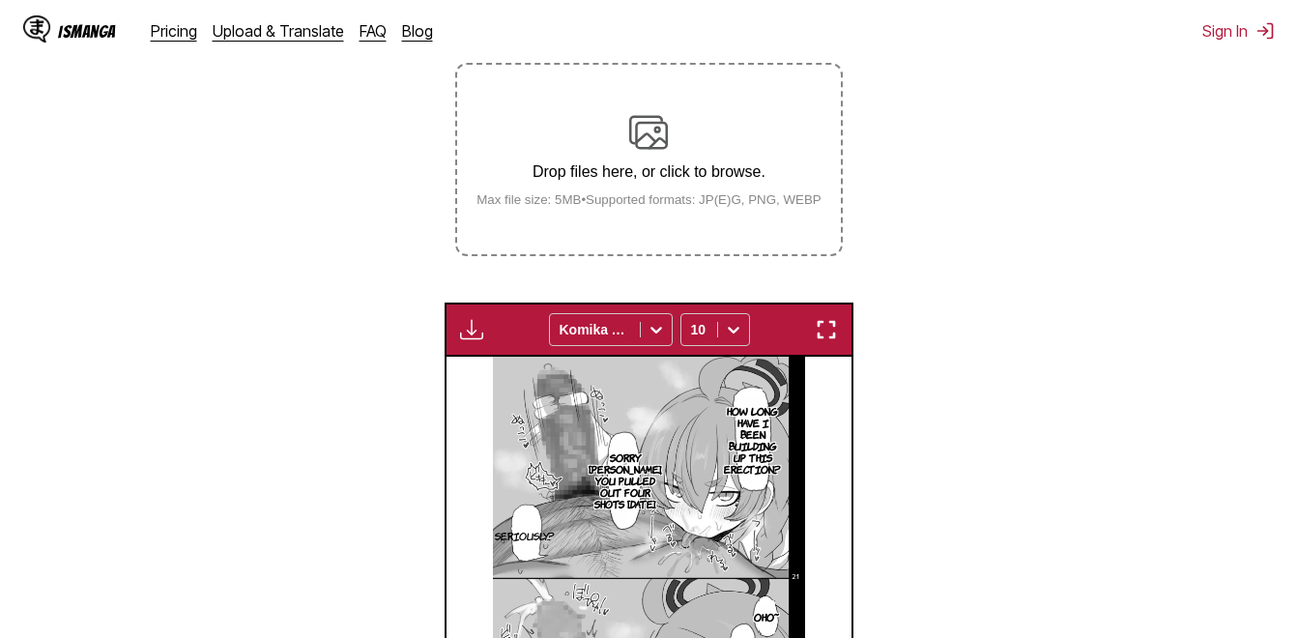
click at [650, 200] on small "Max file size: 5MB • Supported formats: JP(E)G, PNG, WEBP" at bounding box center [649, 199] width 376 height 15
click at [0, 0] on input "Drop files here, or click to browse. Max file size: 5MB • Supported formats: JP…" at bounding box center [0, 0] width 0 height 0
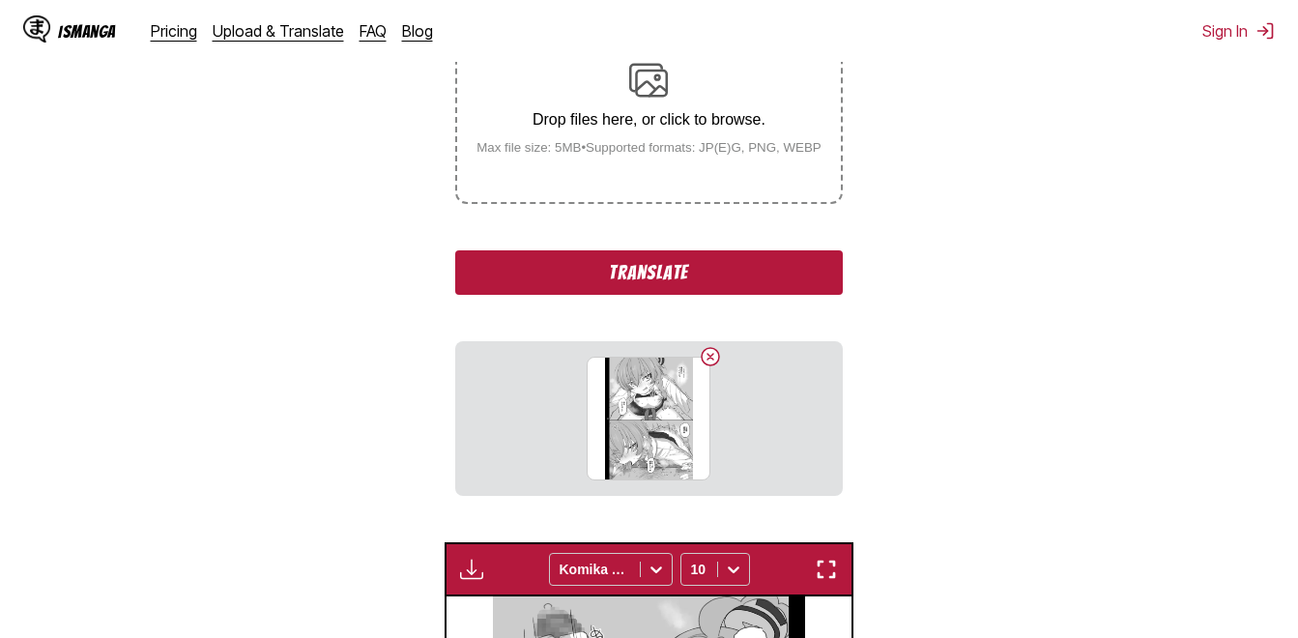
scroll to position [443, 0]
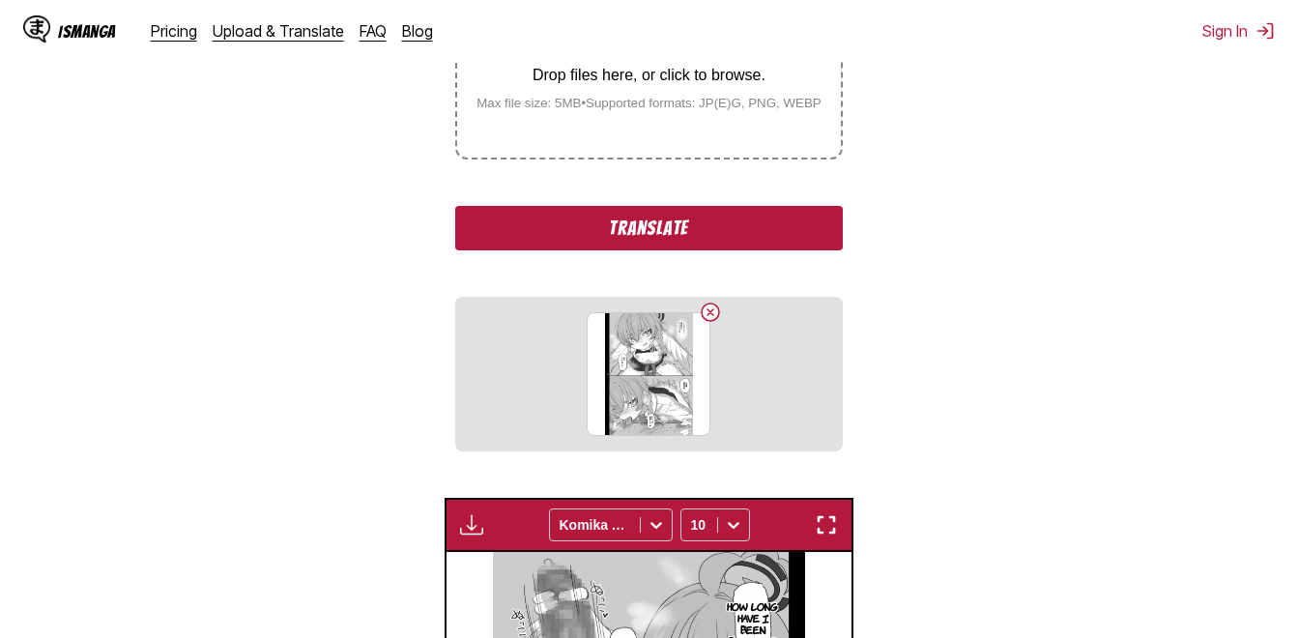
click at [685, 214] on button "Translate" at bounding box center [648, 228] width 387 height 44
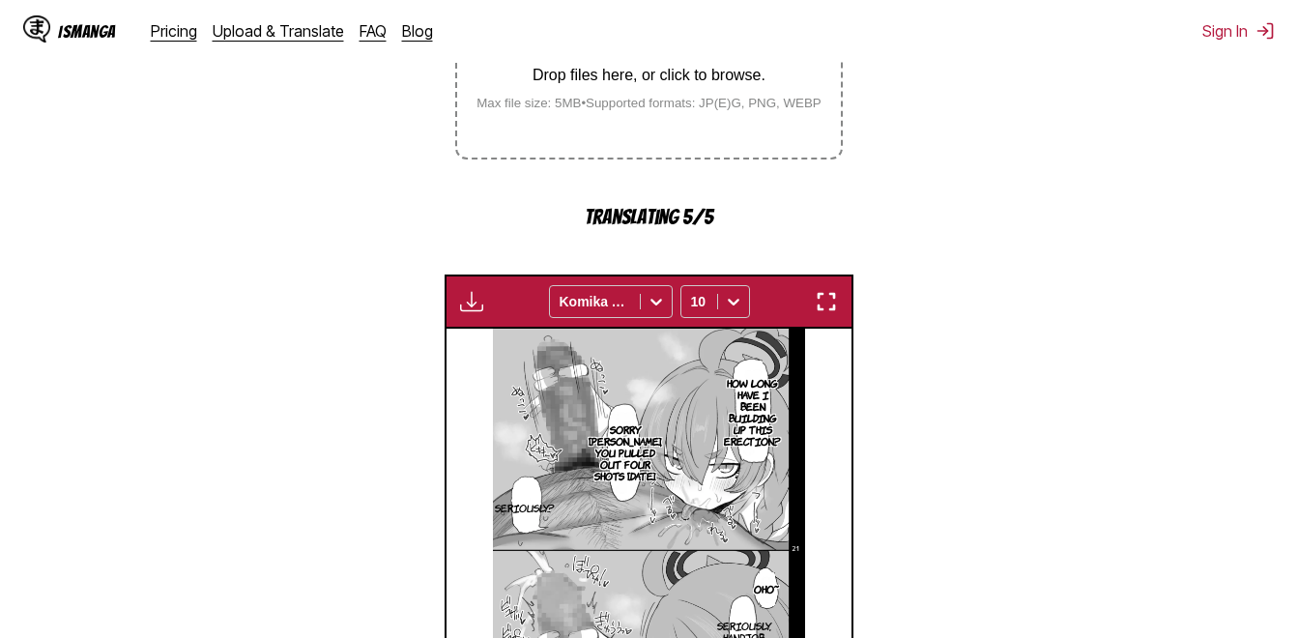
scroll to position [733, 0]
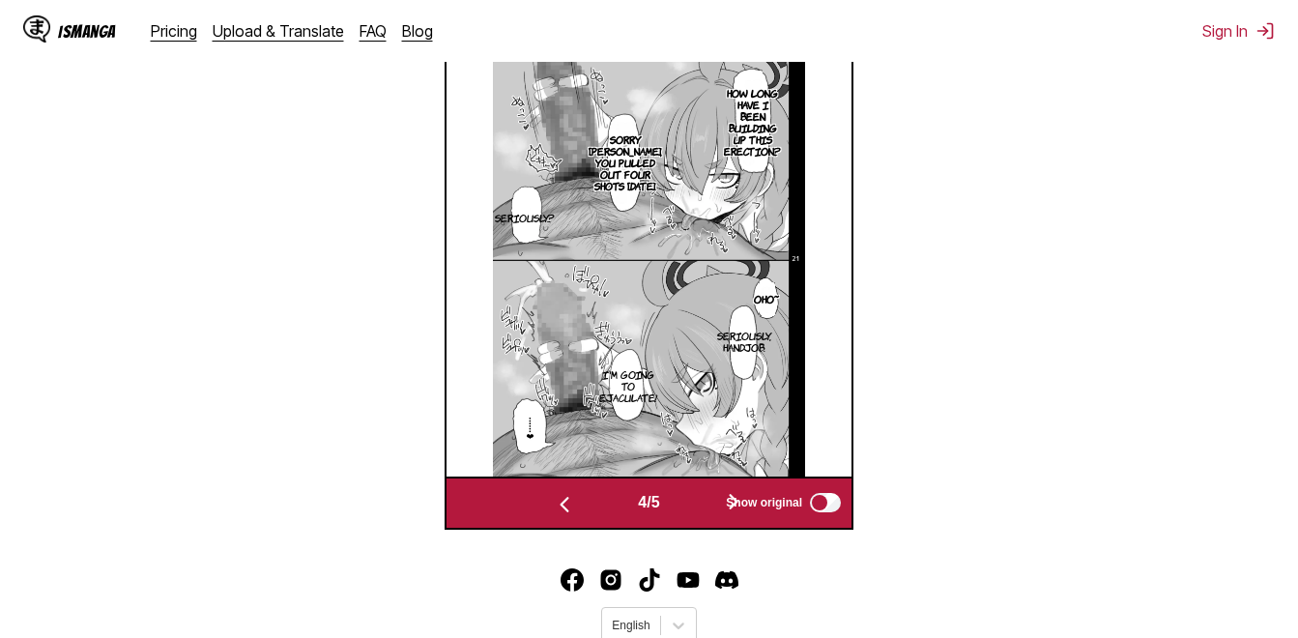
click at [684, 505] on button "button" at bounding box center [734, 503] width 116 height 28
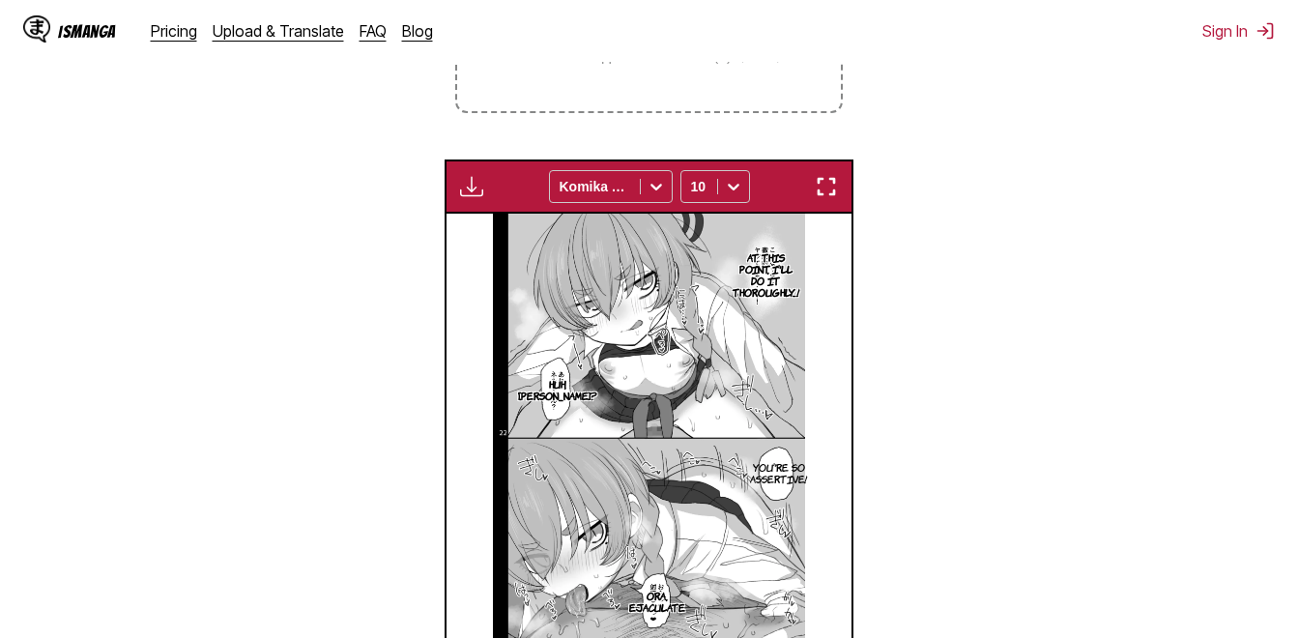
scroll to position [249, 0]
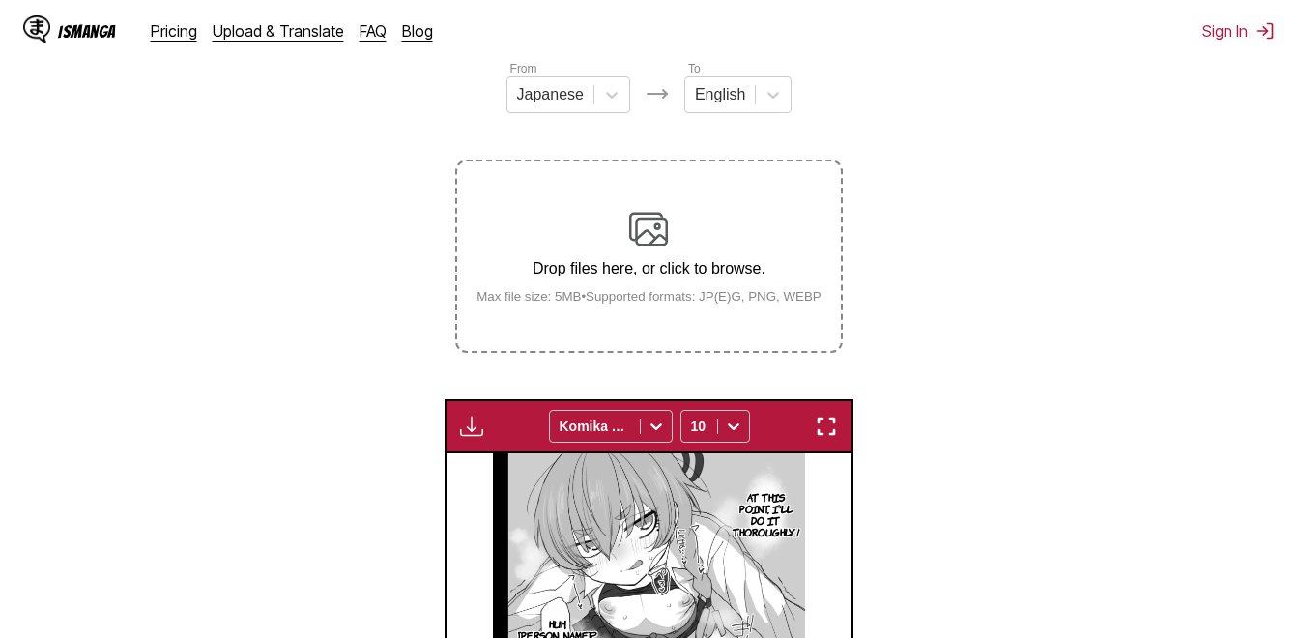
click at [638, 237] on img at bounding box center [648, 229] width 39 height 39
click at [0, 0] on input "Drop files here, or click to browse. Max file size: 5MB • Supported formats: JP…" at bounding box center [0, 0] width 0 height 0
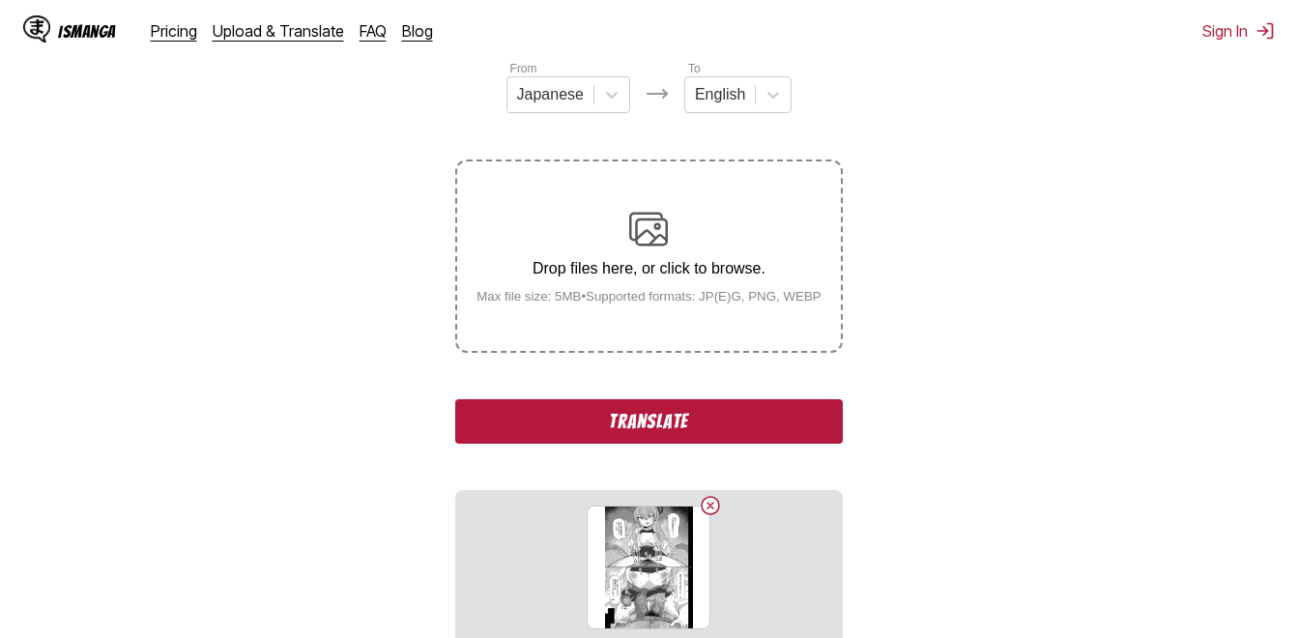
click at [708, 429] on button "Translate" at bounding box center [648, 421] width 387 height 44
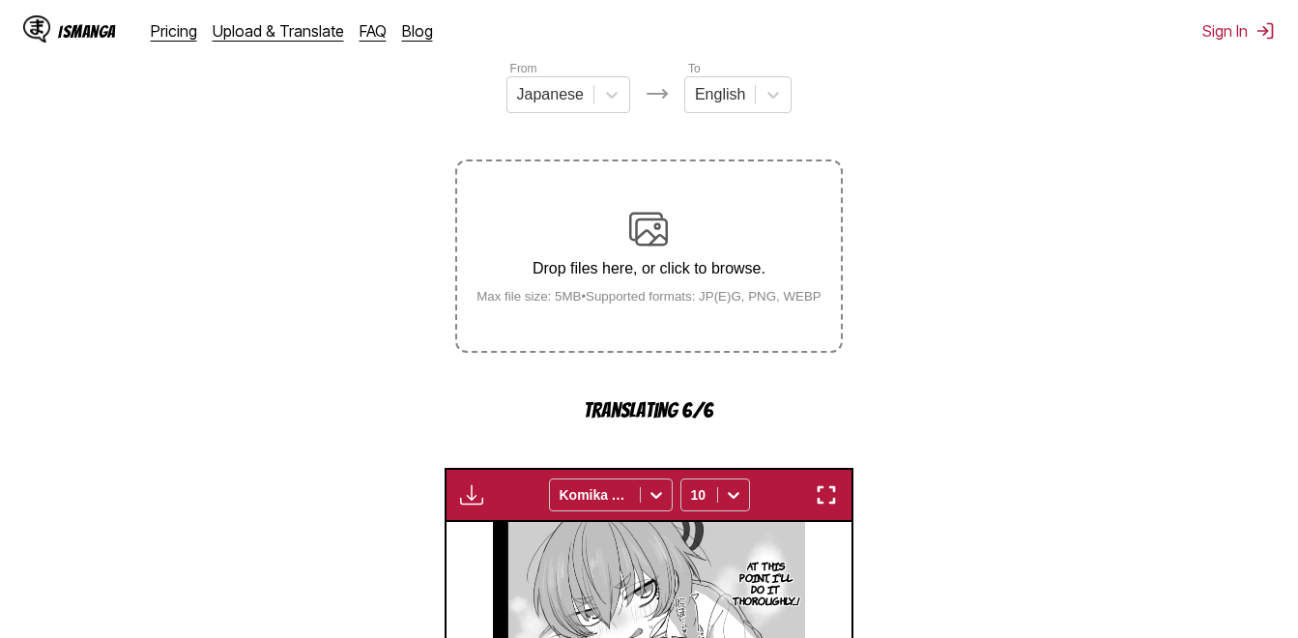
scroll to position [636, 0]
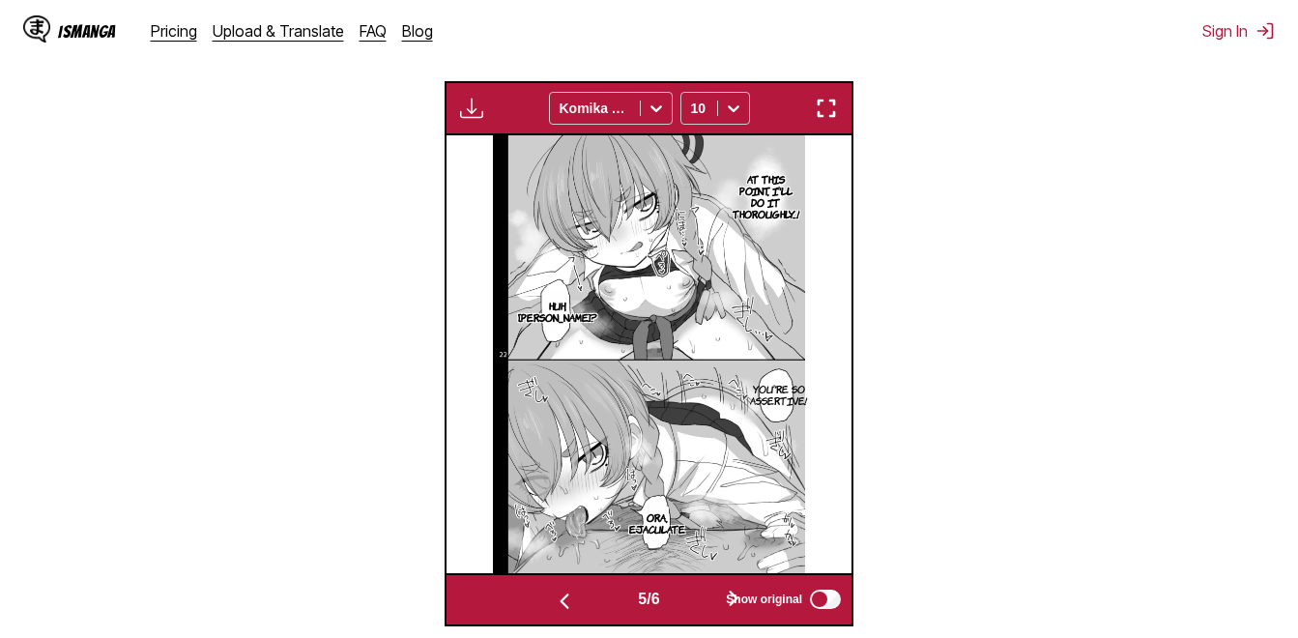
click at [687, 597] on button "button" at bounding box center [734, 600] width 116 height 28
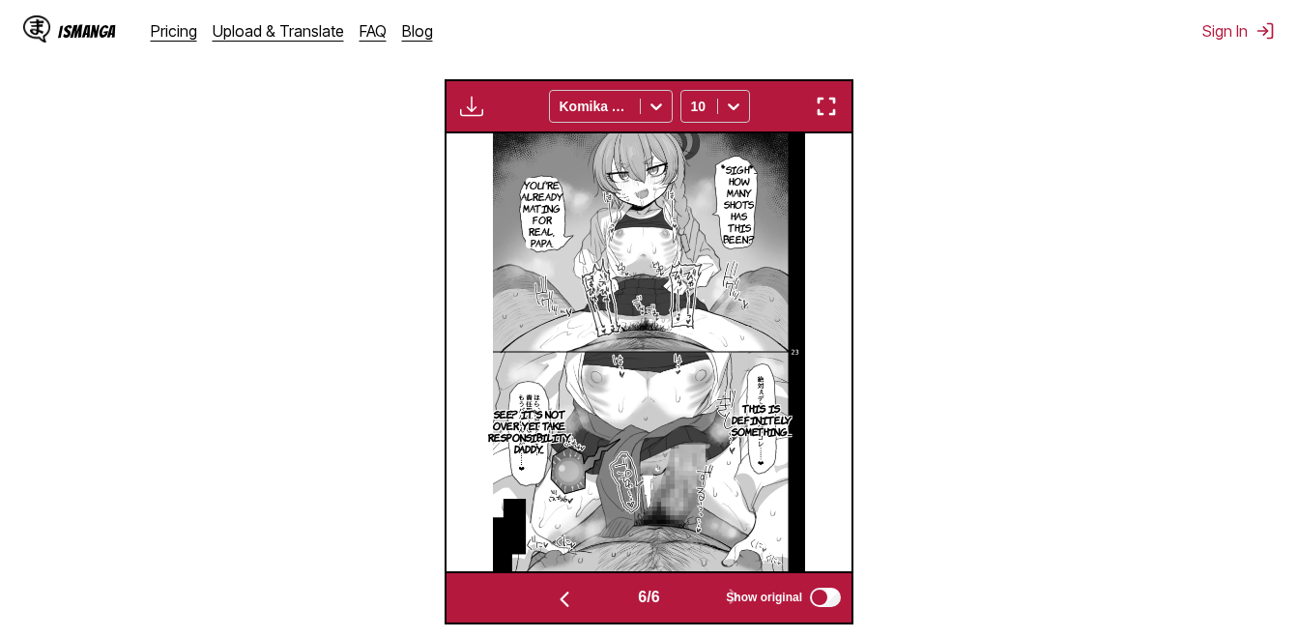
scroll to position [539, 0]
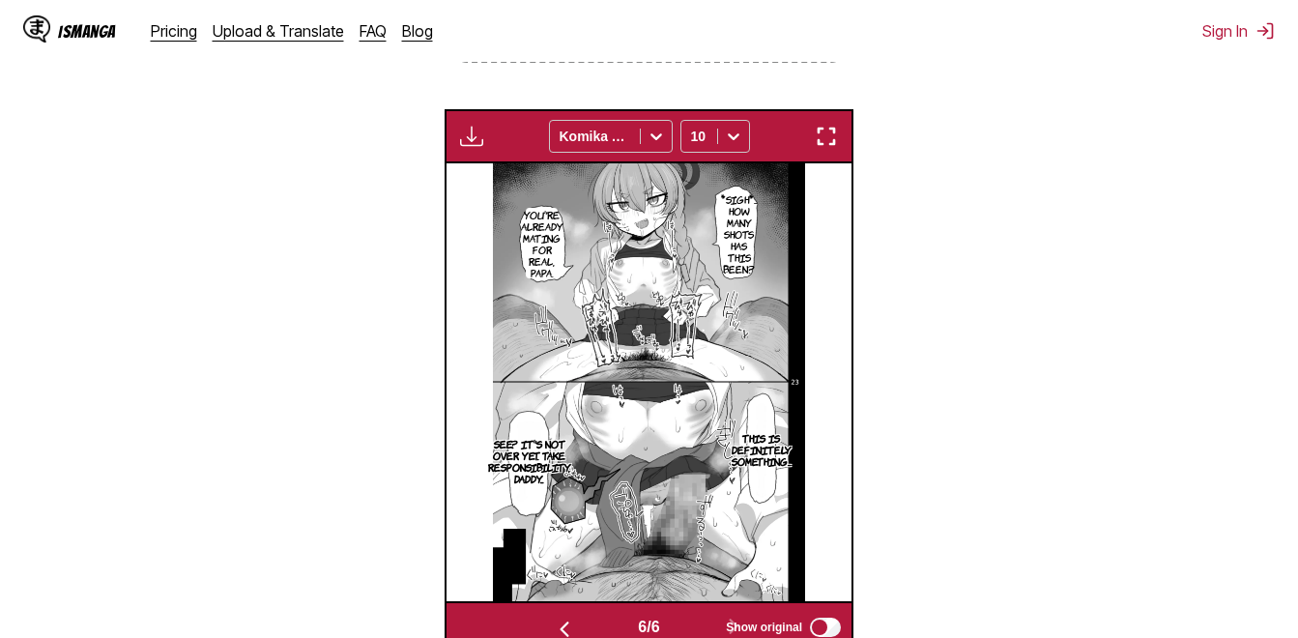
click at [532, 236] on p "You're already mating for real, Papa." at bounding box center [542, 243] width 50 height 77
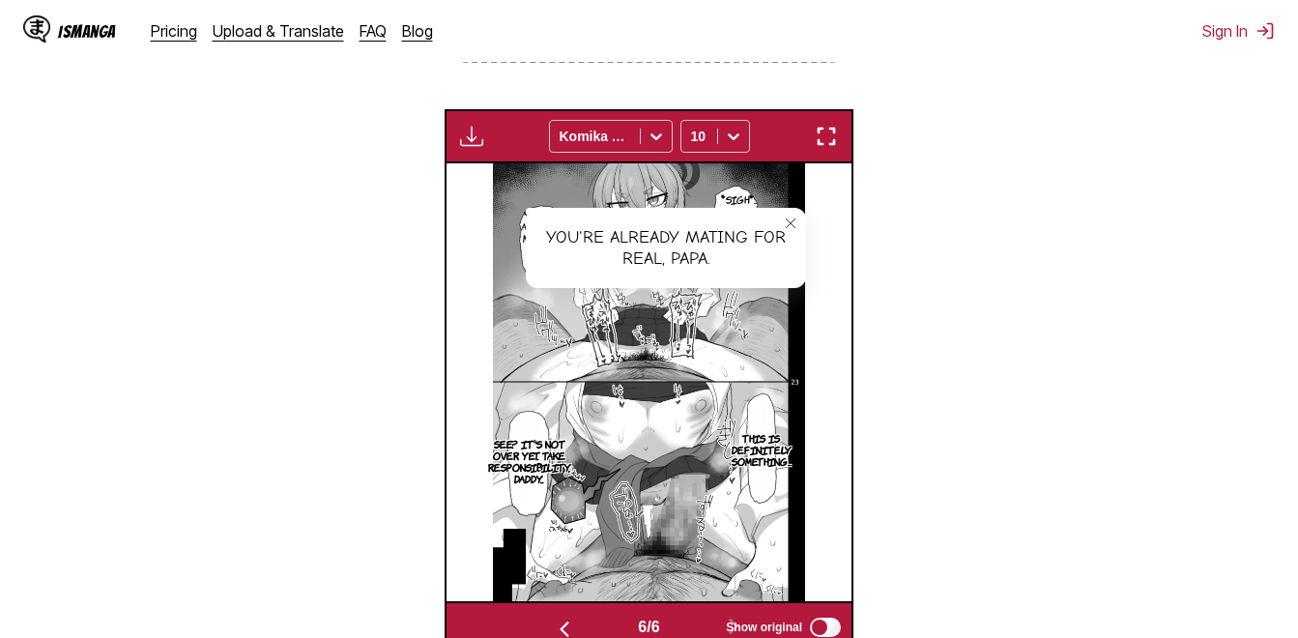
click at [797, 230] on icon "close-tooltip" at bounding box center [791, 224] width 14 height 14
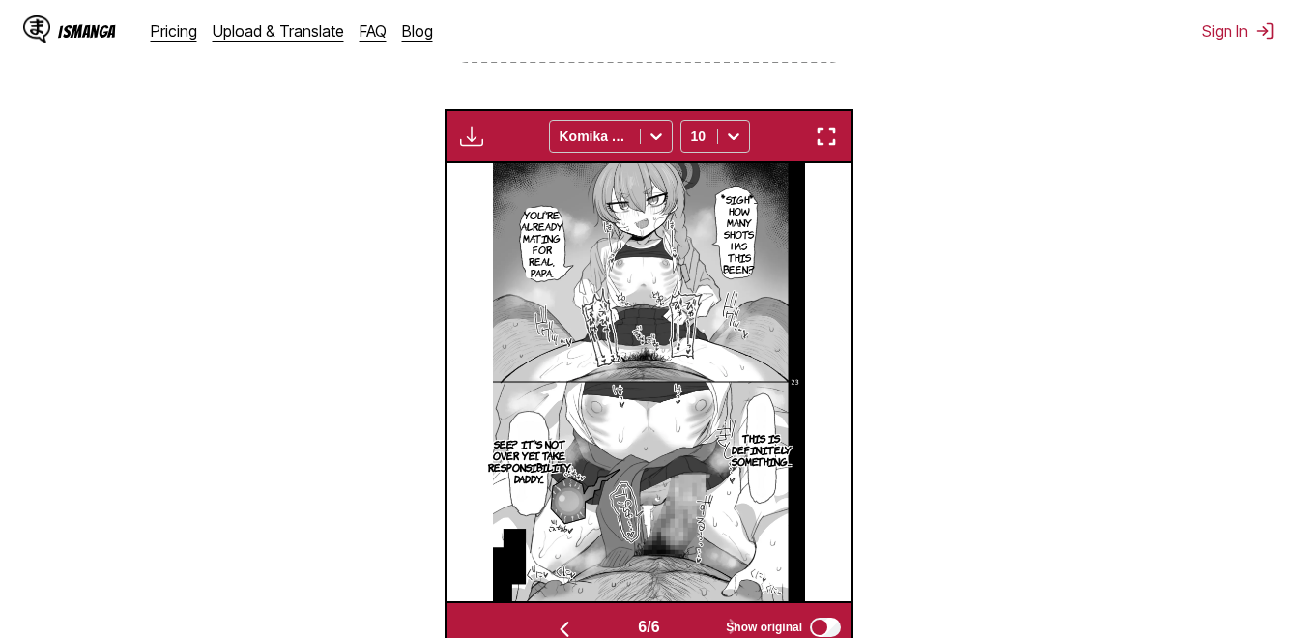
click at [764, 445] on p "This is definitely something..." at bounding box center [762, 449] width 68 height 43
click at [526, 461] on p "See? It's not over yet. Take responsibility, Daddy..." at bounding box center [529, 461] width 90 height 54
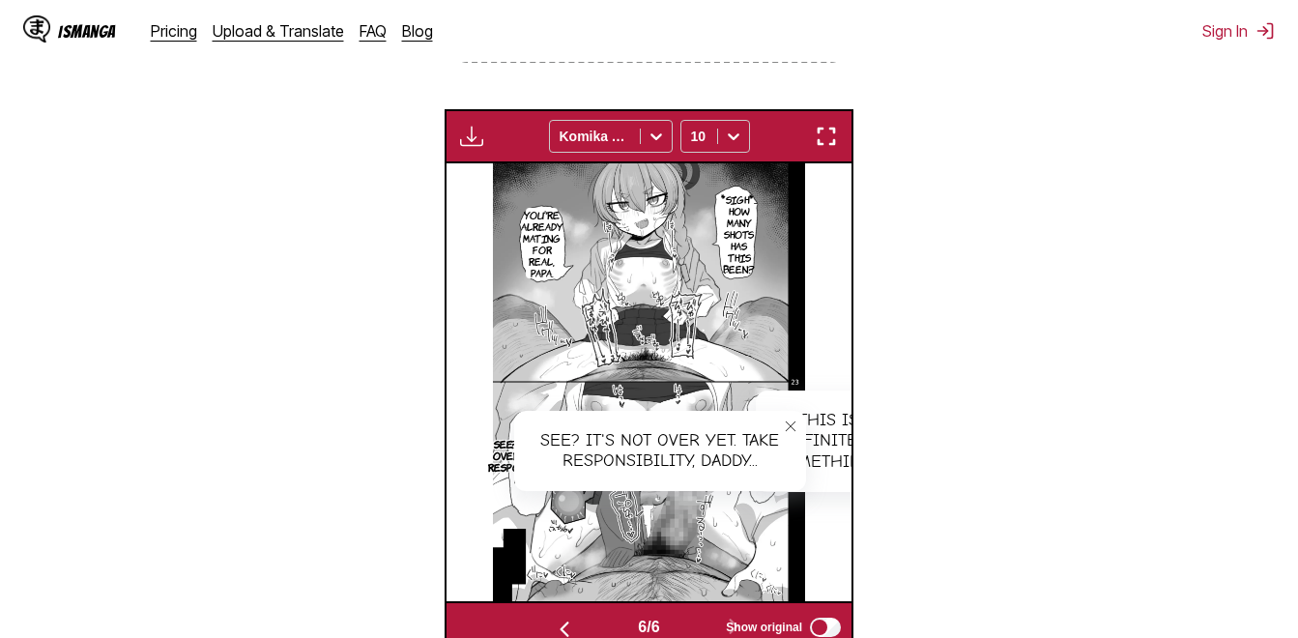
click at [786, 431] on icon "close-tooltip" at bounding box center [791, 427] width 14 height 14
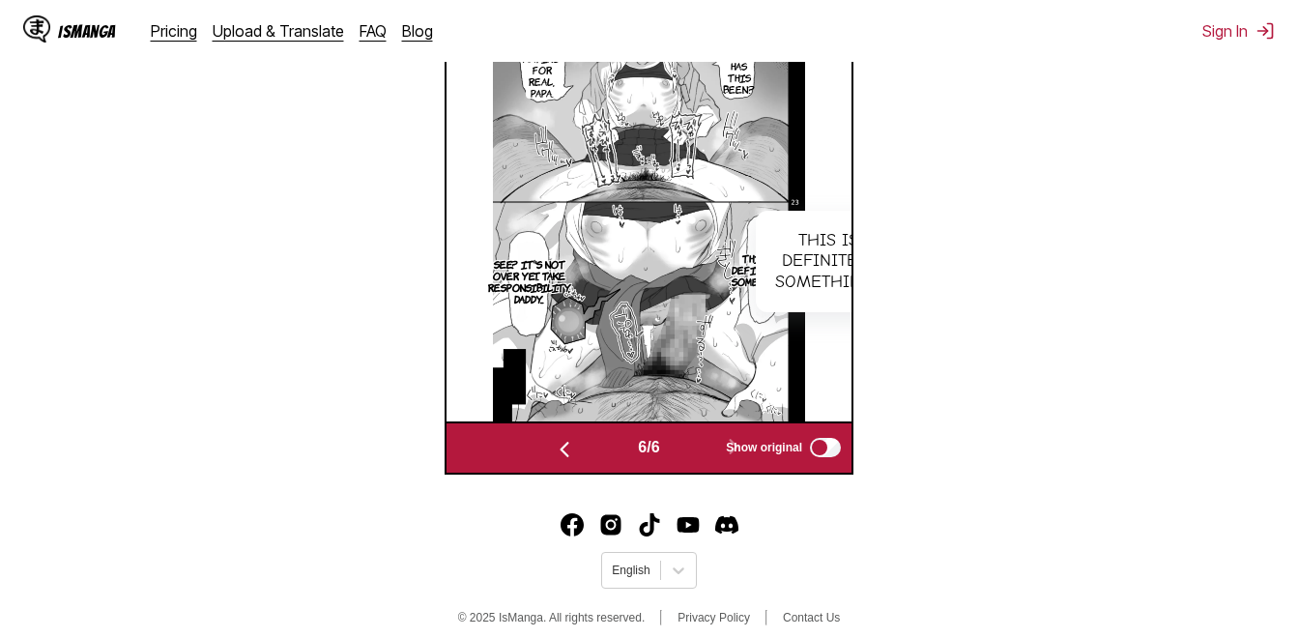
scroll to position [443, 0]
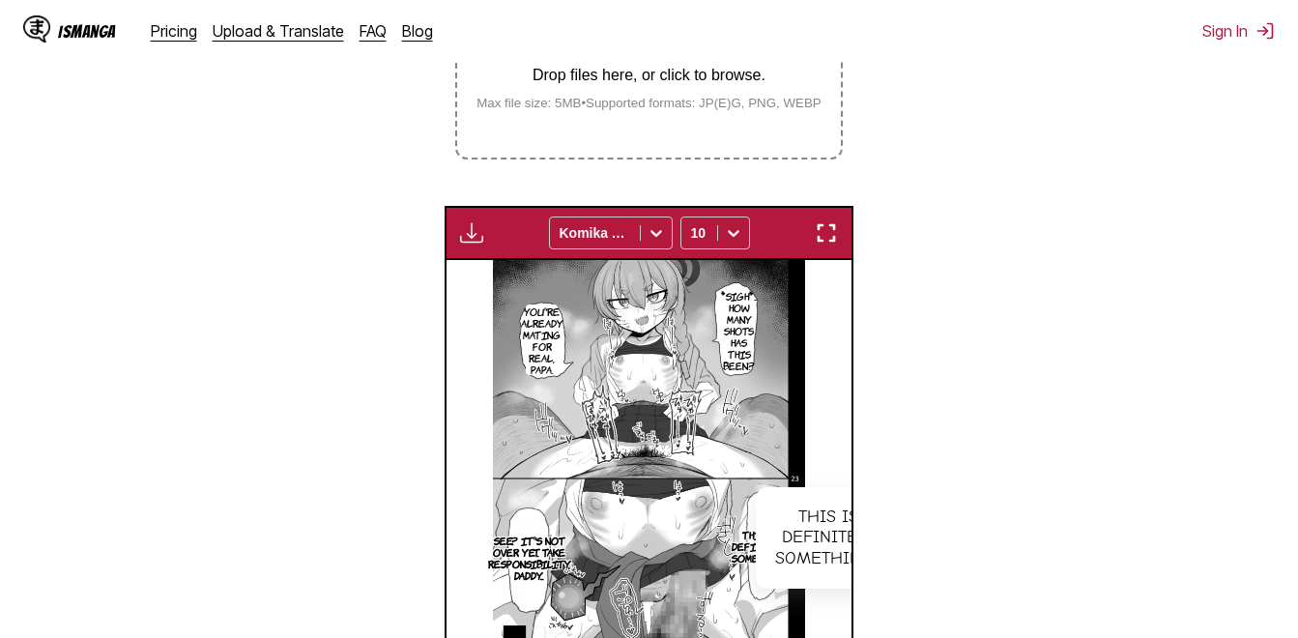
click at [622, 91] on div "Drop files here, or click to browse. Max file size: 5MB • Supported formats: JP…" at bounding box center [649, 63] width 376 height 94
click at [0, 0] on input "Drop files here, or click to browse. Max file size: 5MB • Supported formats: JP…" at bounding box center [0, 0] width 0 height 0
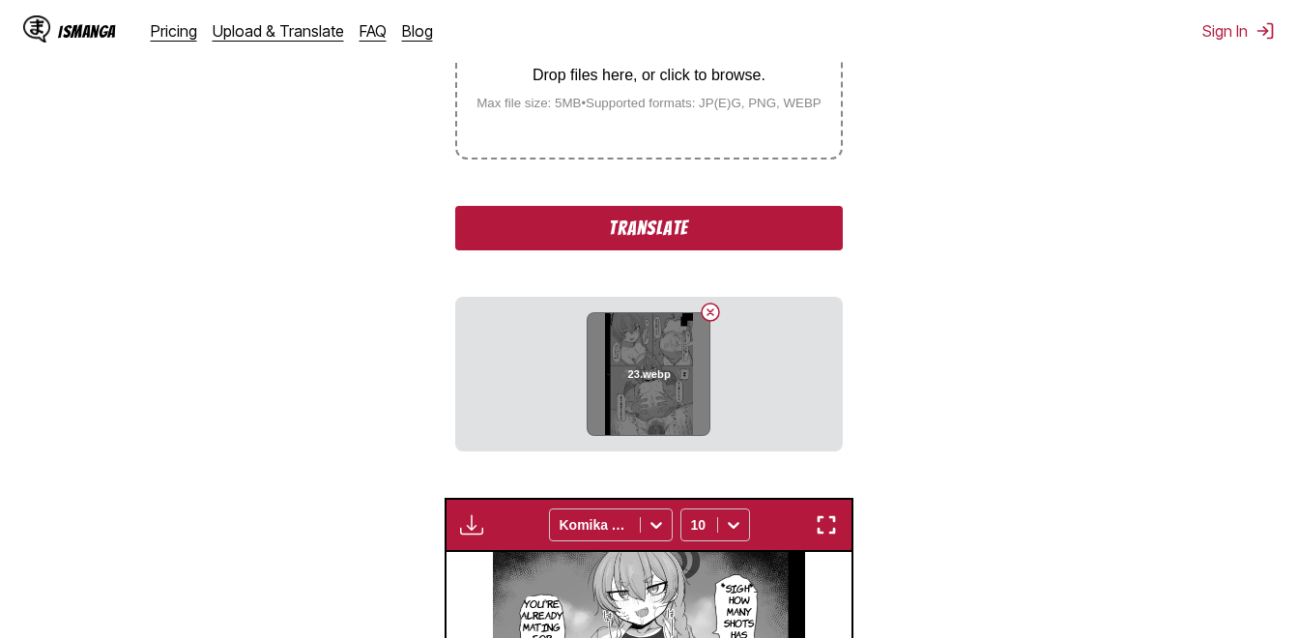
scroll to position [249, 0]
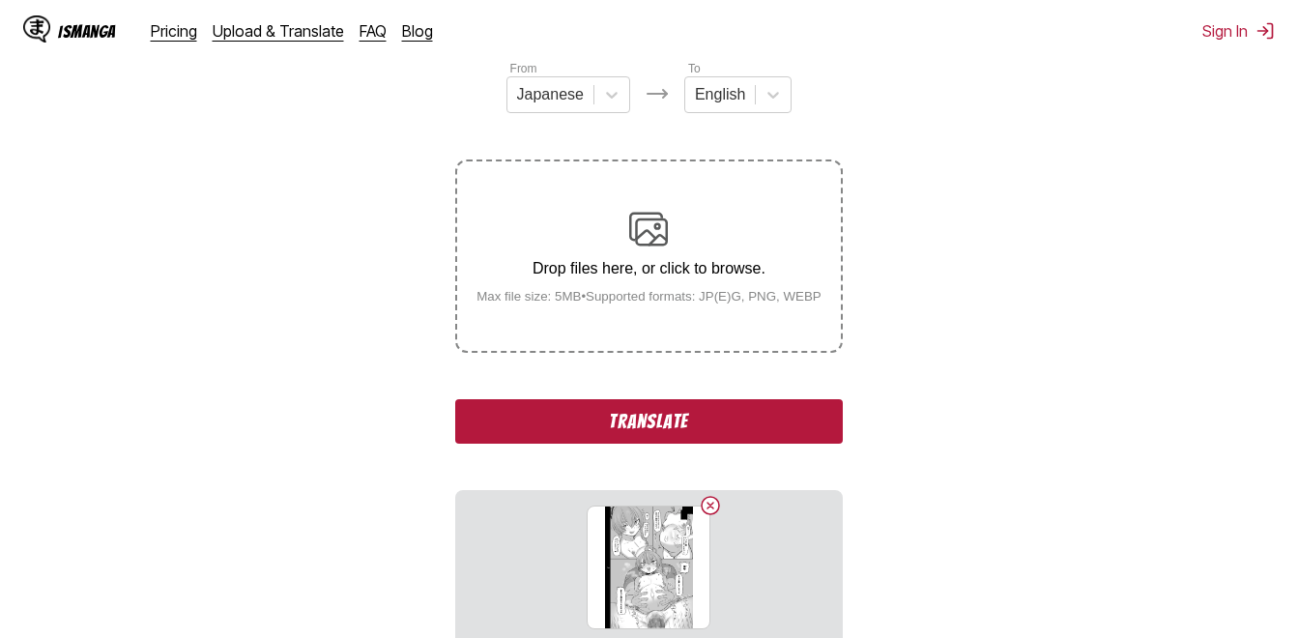
click at [678, 432] on button "Translate" at bounding box center [648, 421] width 387 height 44
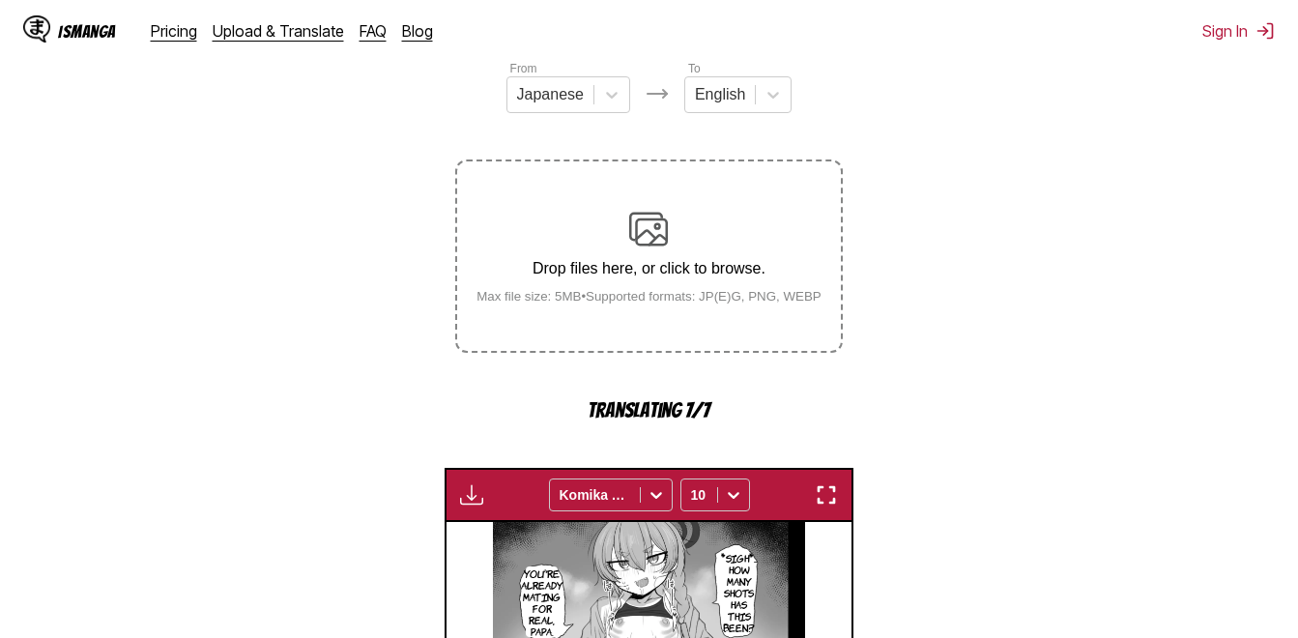
scroll to position [636, 0]
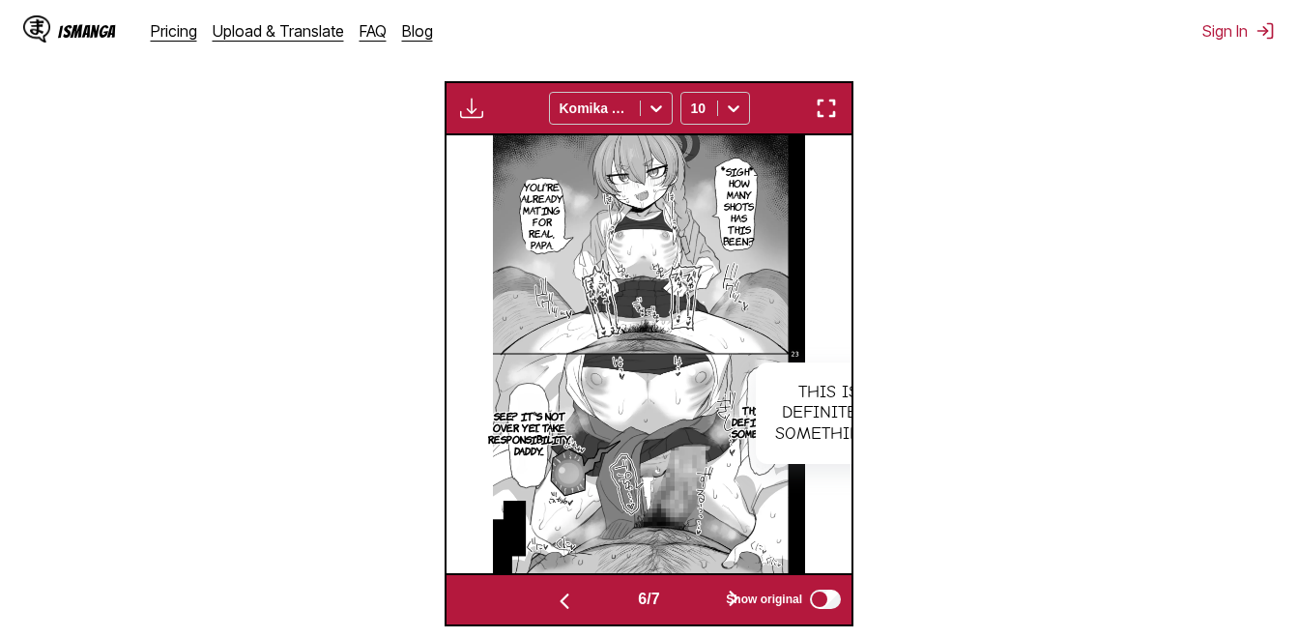
click at [685, 601] on button "button" at bounding box center [734, 600] width 116 height 28
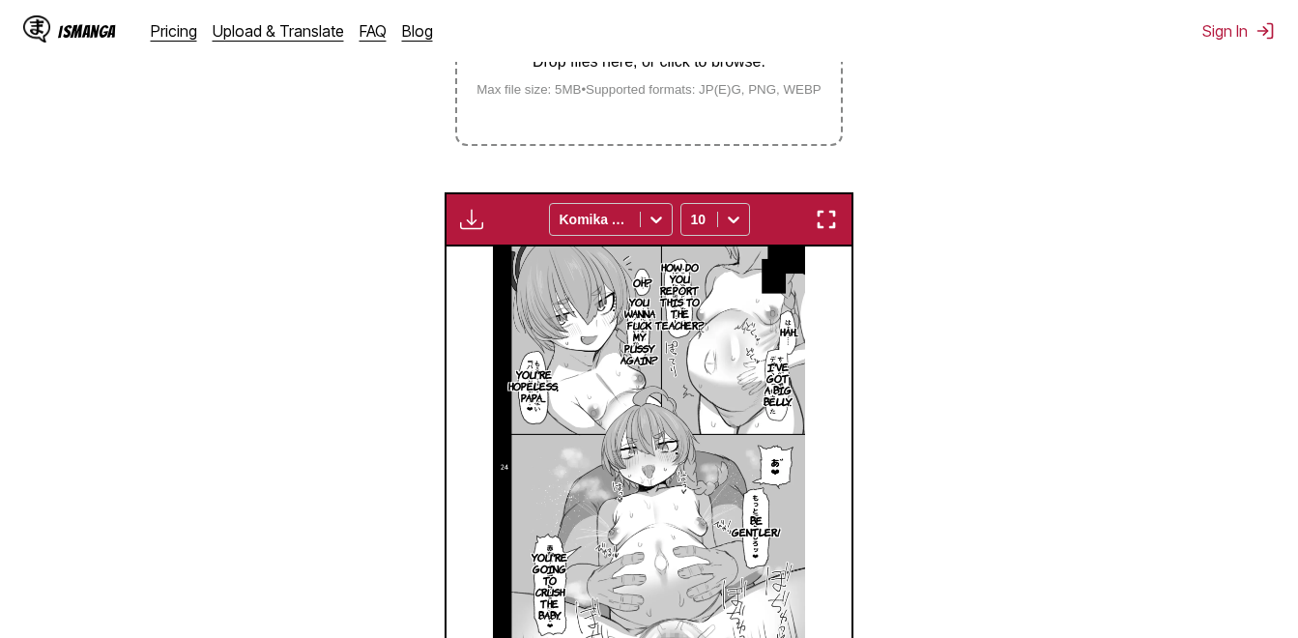
scroll to position [346, 0]
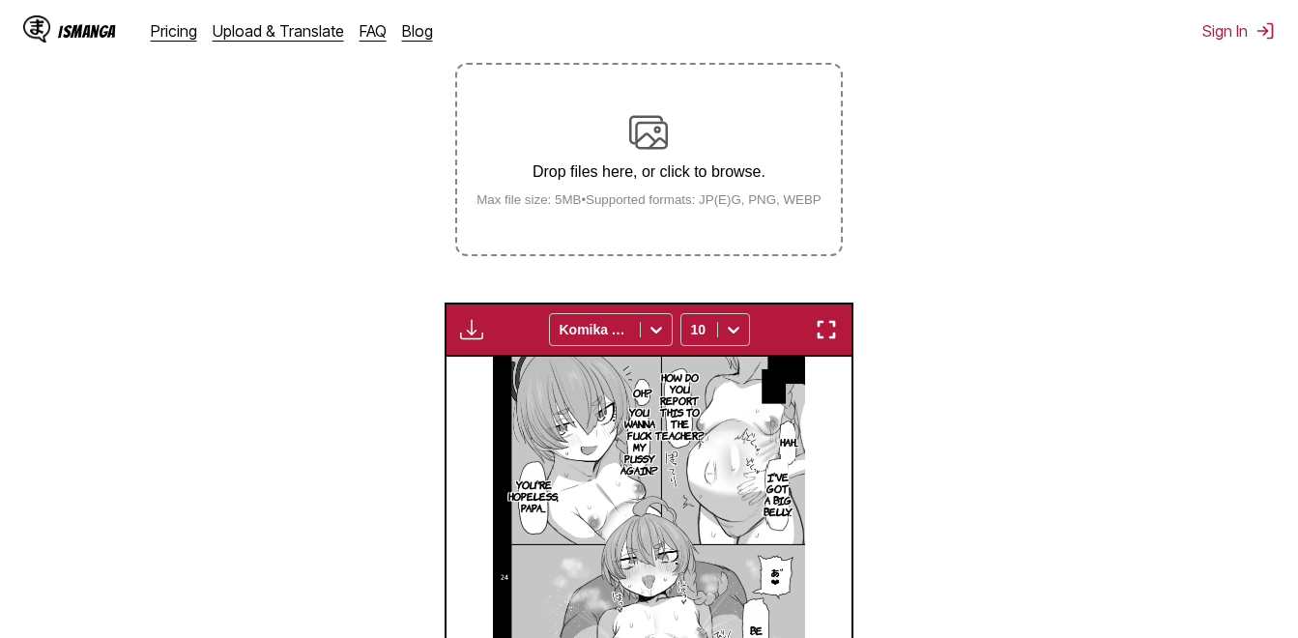
click at [634, 188] on div "Drop files here, or click to browse. Max file size: 5MB • Supported formats: JP…" at bounding box center [649, 160] width 376 height 94
click at [0, 0] on input "Drop files here, or click to browse. Max file size: 5MB • Supported formats: JP…" at bounding box center [0, 0] width 0 height 0
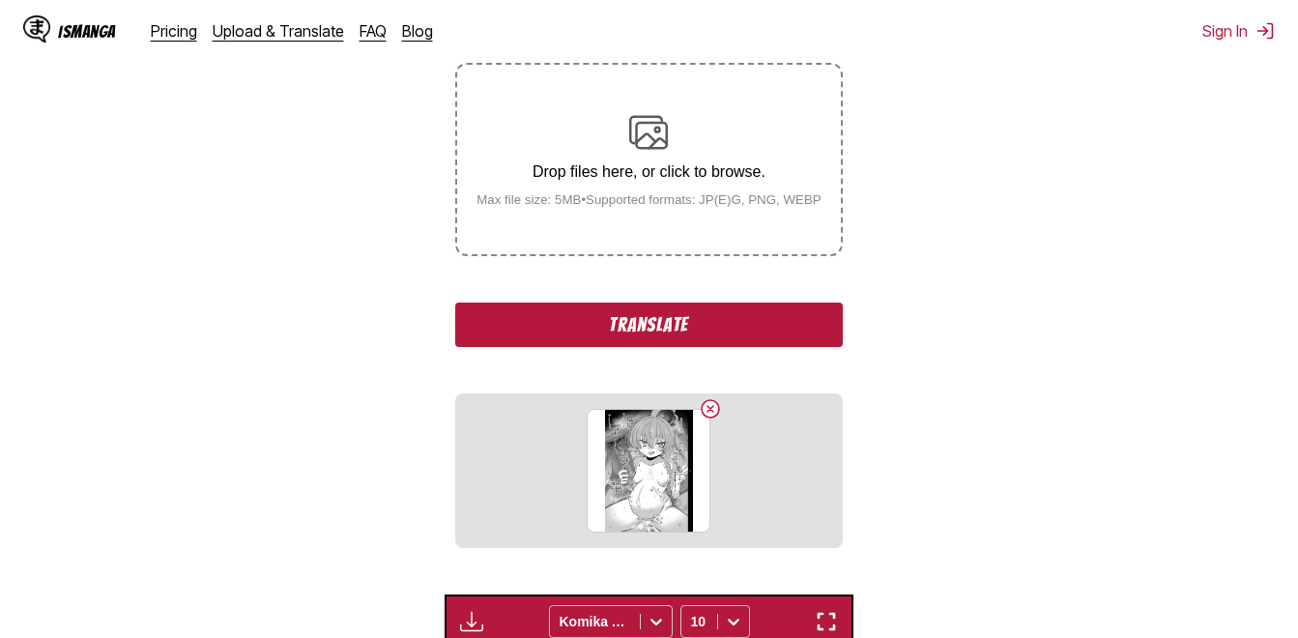
click at [673, 332] on button "Translate" at bounding box center [648, 325] width 387 height 44
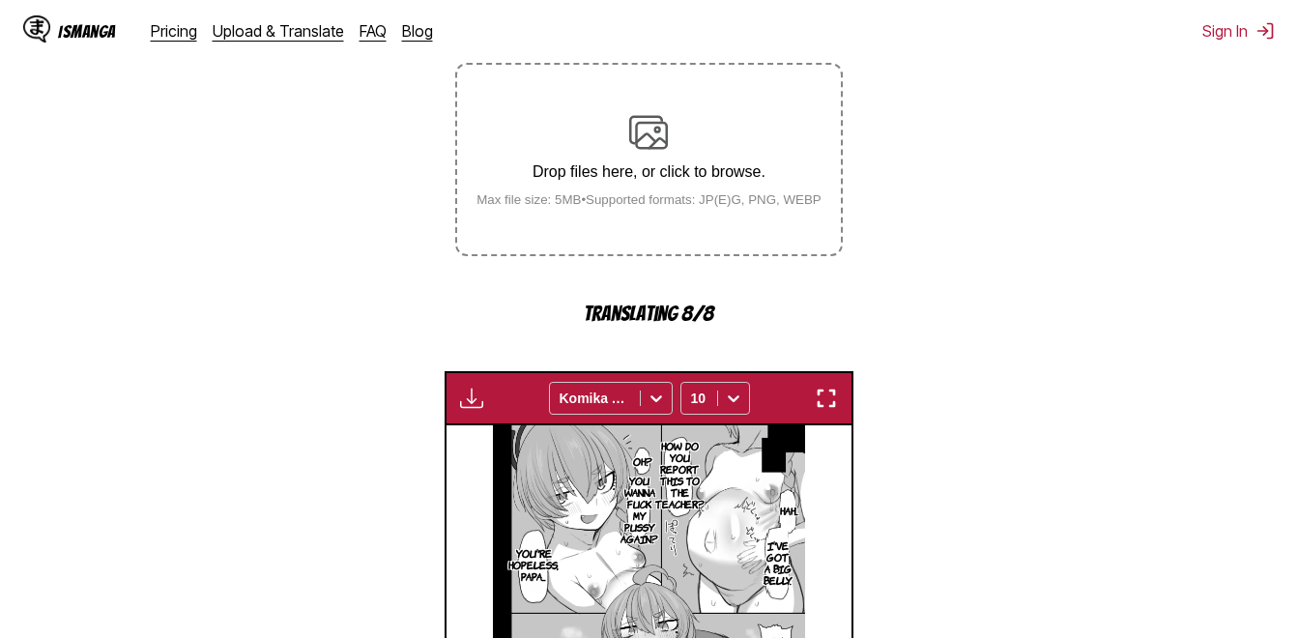
scroll to position [636, 0]
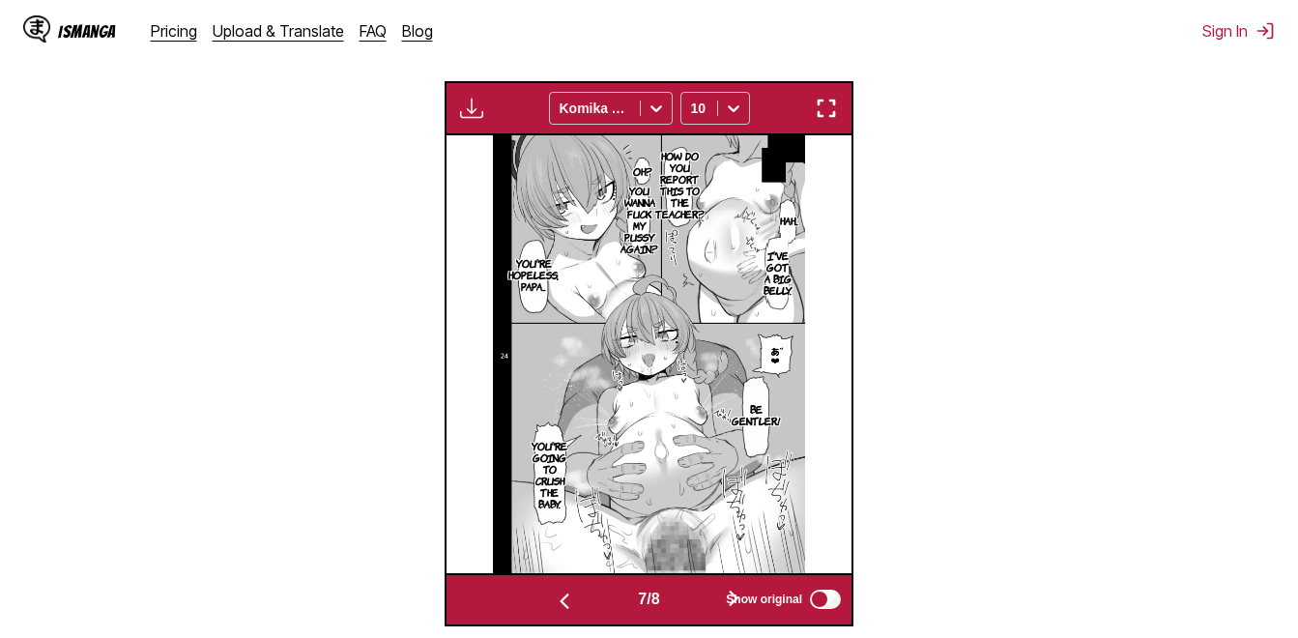
click at [678, 604] on div "7 / 8" at bounding box center [649, 600] width 284 height 28
click at [687, 603] on button "button" at bounding box center [734, 600] width 116 height 28
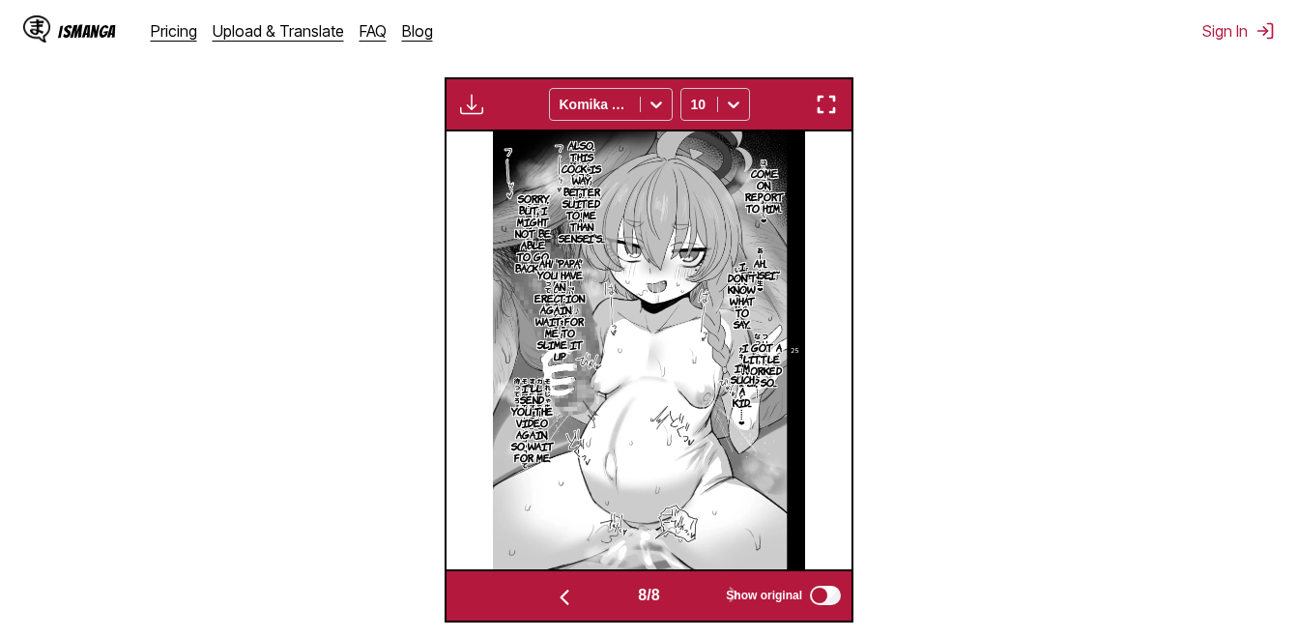
scroll to position [539, 0]
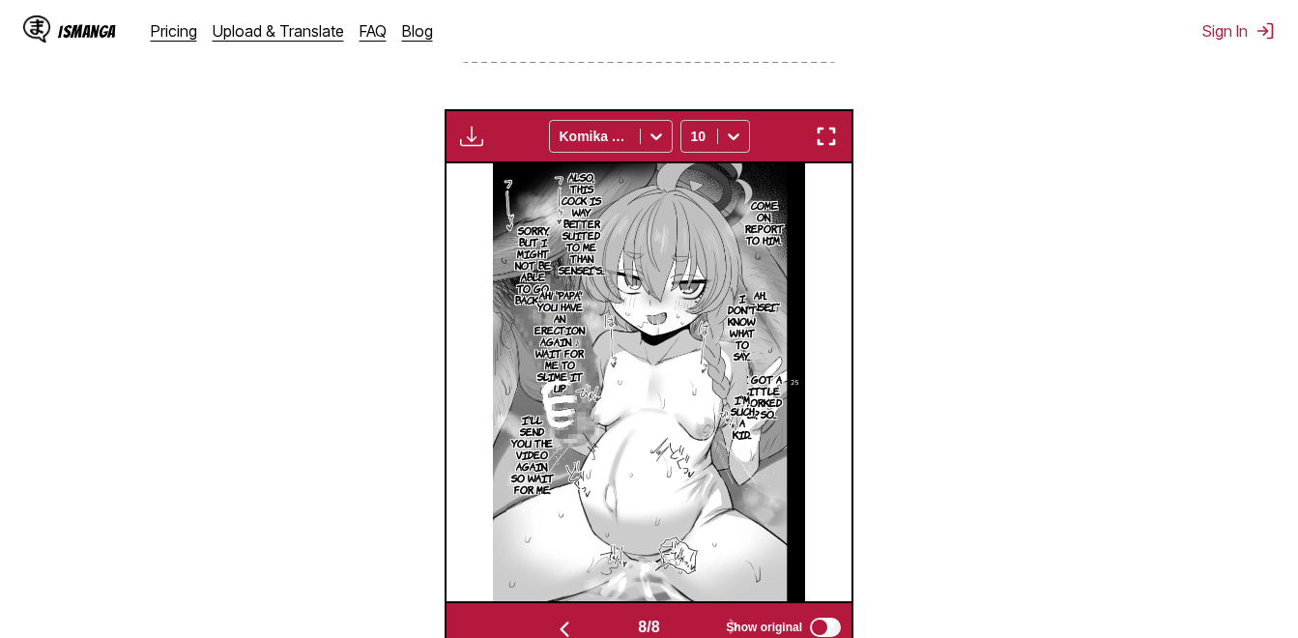
click at [775, 400] on p "I got a little worked up, so..." at bounding box center [762, 396] width 48 height 54
click at [835, 369] on icon "close-tooltip" at bounding box center [842, 369] width 14 height 14
click at [568, 212] on p "Also, this cock is way better suited to me than Sensei's..." at bounding box center [582, 223] width 54 height 112
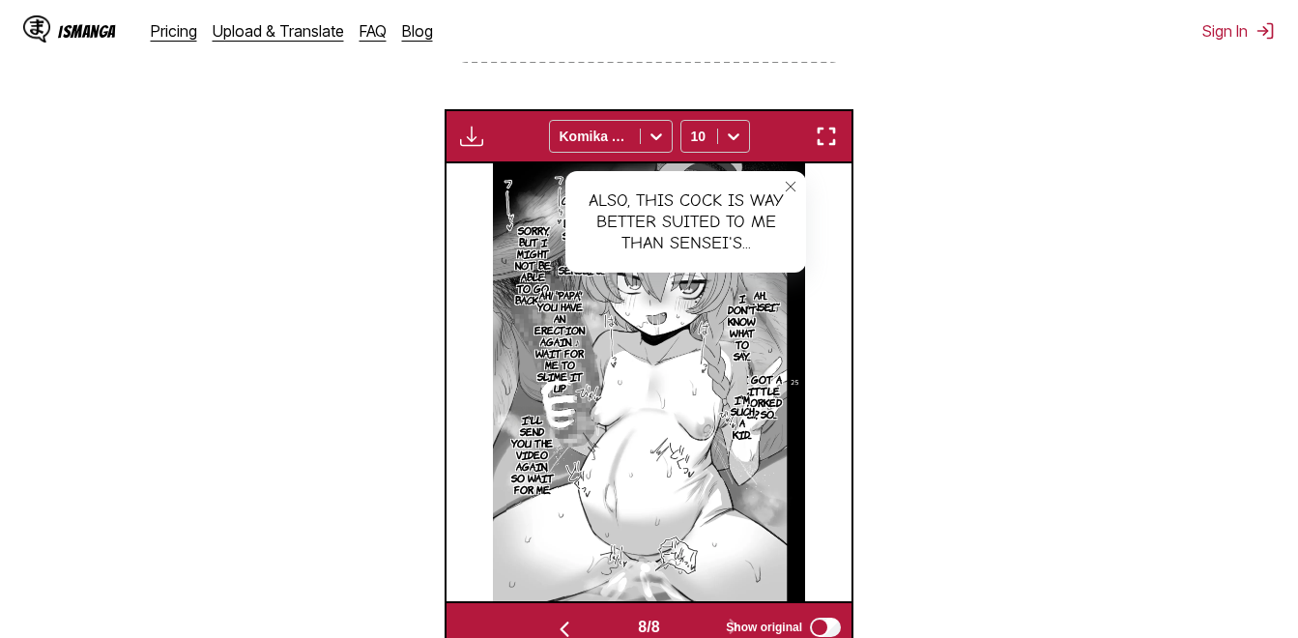
click at [795, 190] on icon "close-tooltip" at bounding box center [791, 187] width 14 height 14
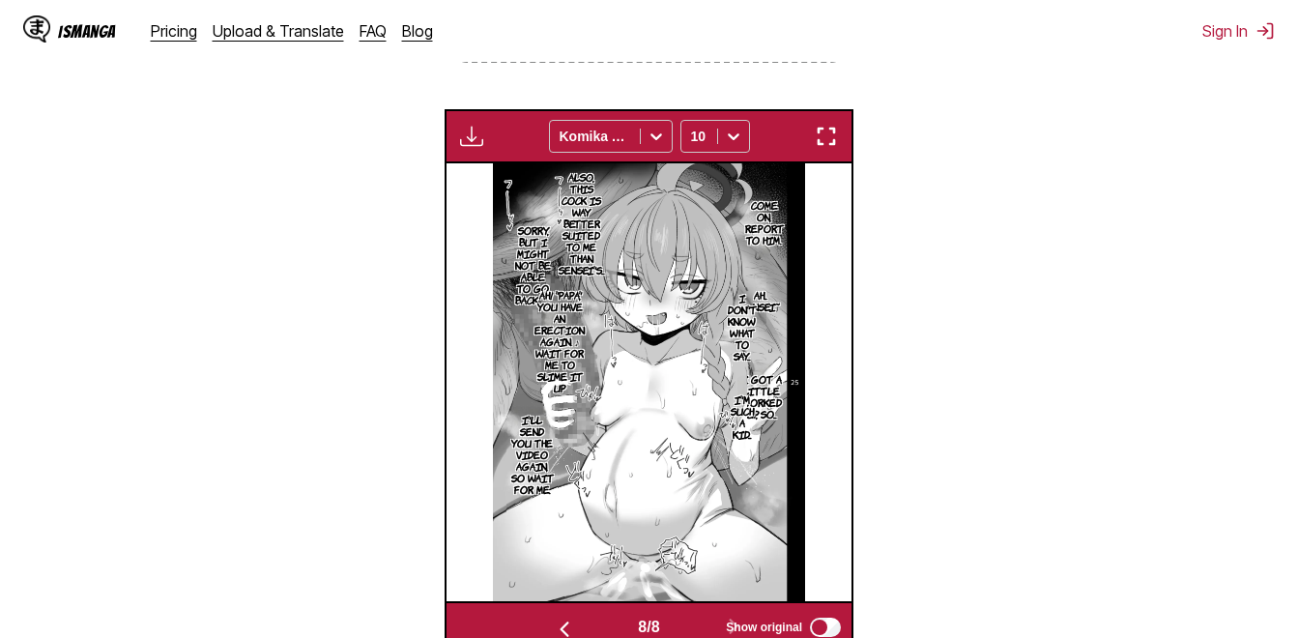
click at [575, 299] on p "Ah! 'Papa', you have an erection again. ♪ Wait for me to slime it up" at bounding box center [560, 341] width 58 height 112
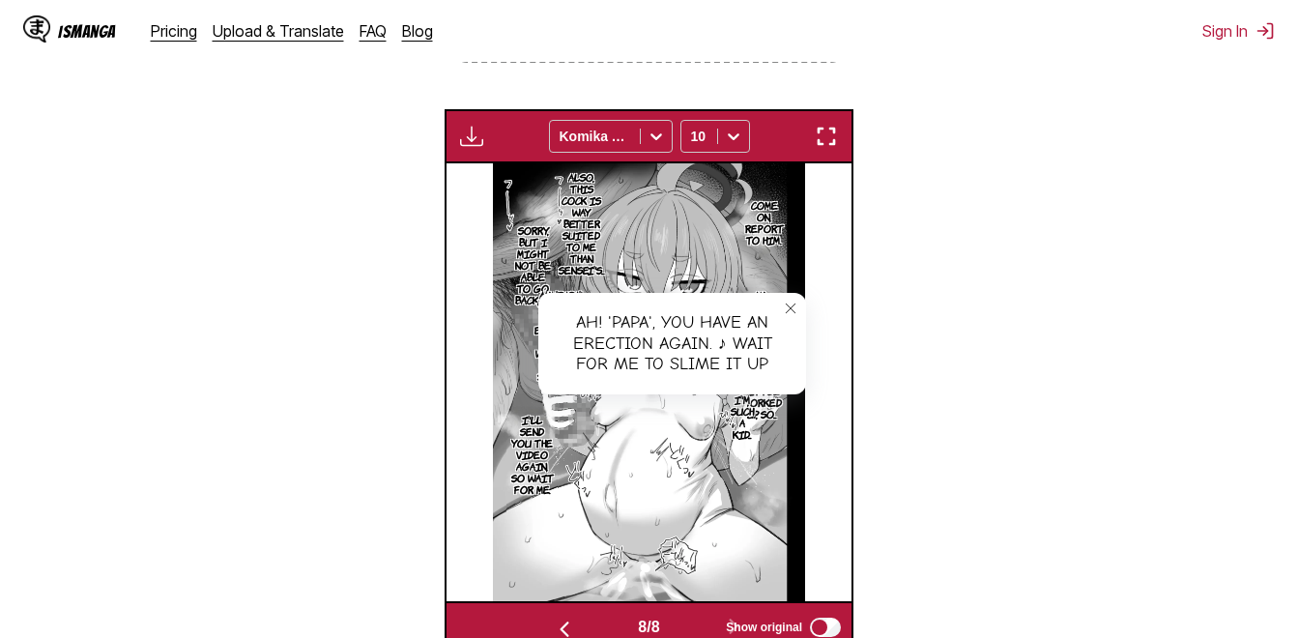
click at [786, 312] on icon "close-tooltip" at bounding box center [791, 309] width 14 height 14
